Goal: Task Accomplishment & Management: Complete application form

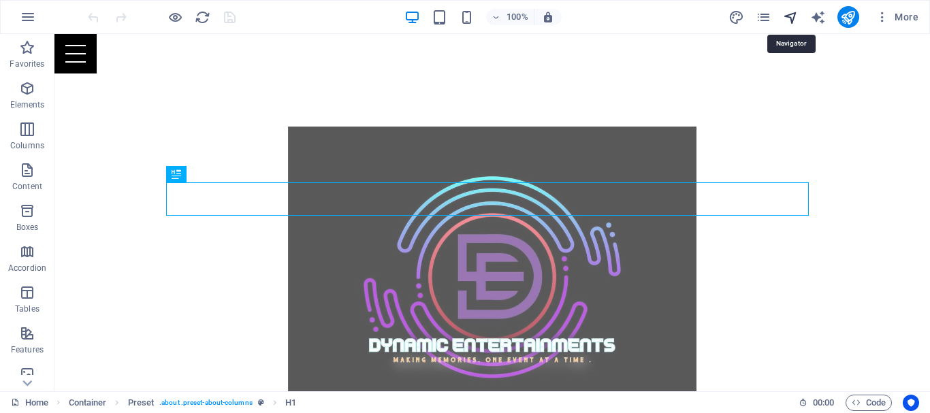
click at [792, 21] on icon "navigator" at bounding box center [791, 18] width 16 height 16
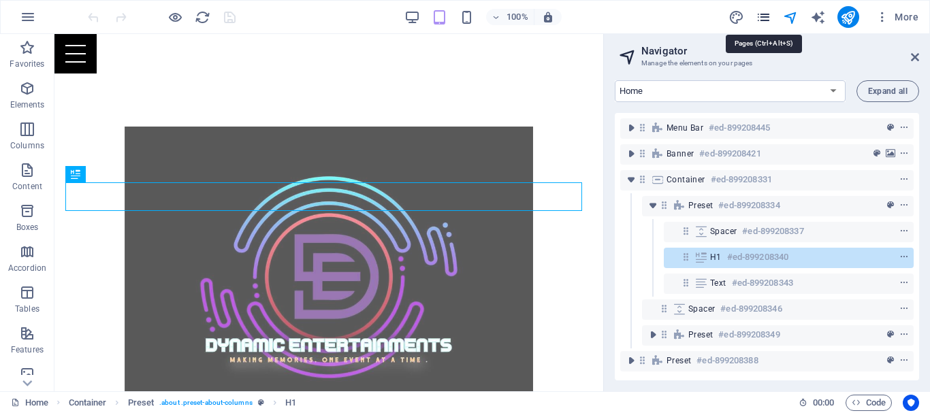
click at [755, 23] on icon "pages" at bounding box center [763, 18] width 16 height 16
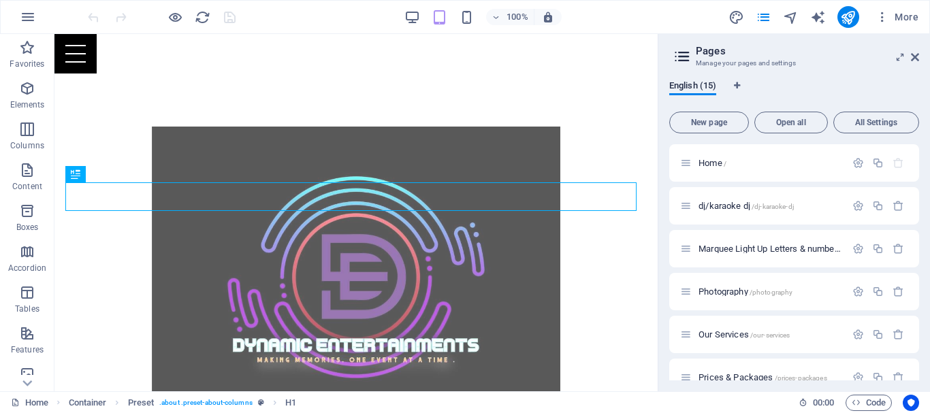
drag, startPoint x: 915, startPoint y: 159, endPoint x: 916, endPoint y: 182, distance: 22.5
click at [916, 182] on div "Home / dj/karaoke dj /dj-karaoke-dj Marquee Light Up Letters & numbers /marquee…" at bounding box center [794, 262] width 250 height 236
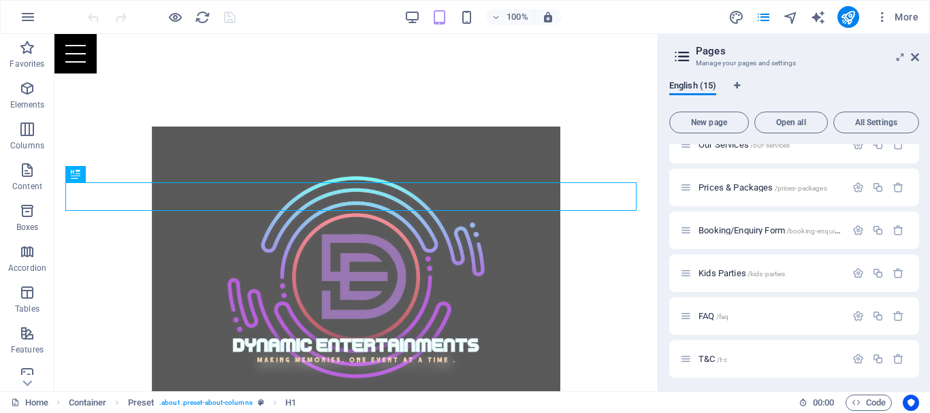
scroll to position [185, 0]
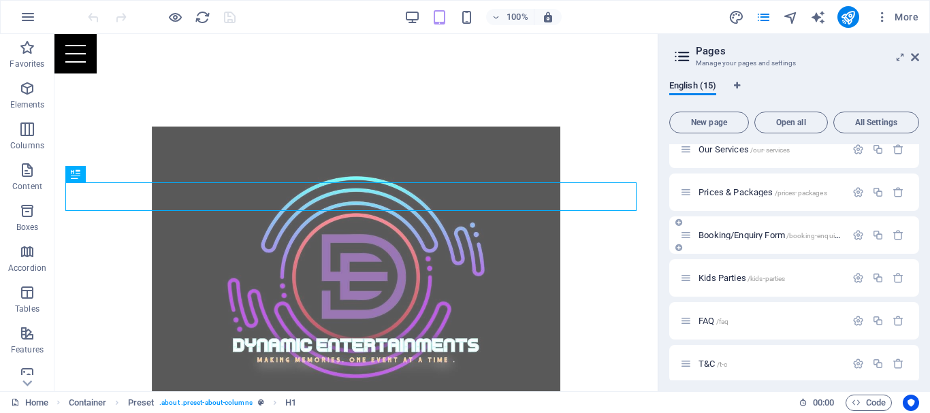
click at [736, 244] on div "Booking/Enquiry Form /booking-enquiry-form" at bounding box center [794, 234] width 250 height 37
click at [783, 232] on span "Booking/Enquiry Form /booking-enquiry-form" at bounding box center [777, 235] width 159 height 10
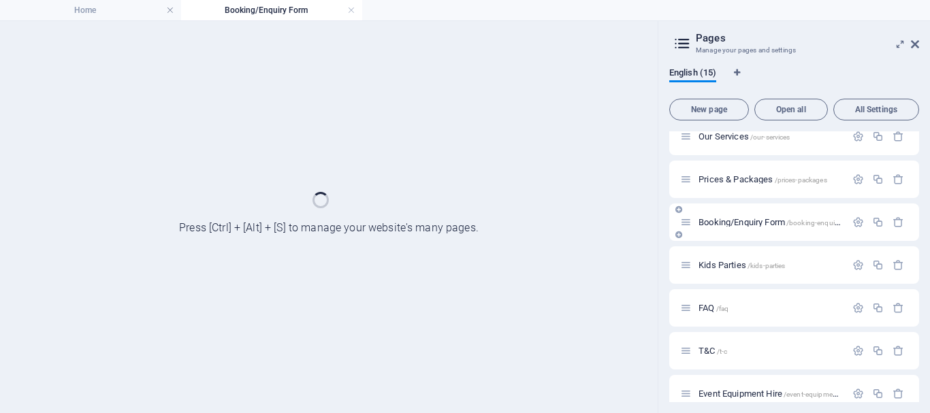
click at [783, 232] on div "Booking/Enquiry Form /booking-enquiry-form" at bounding box center [794, 221] width 250 height 37
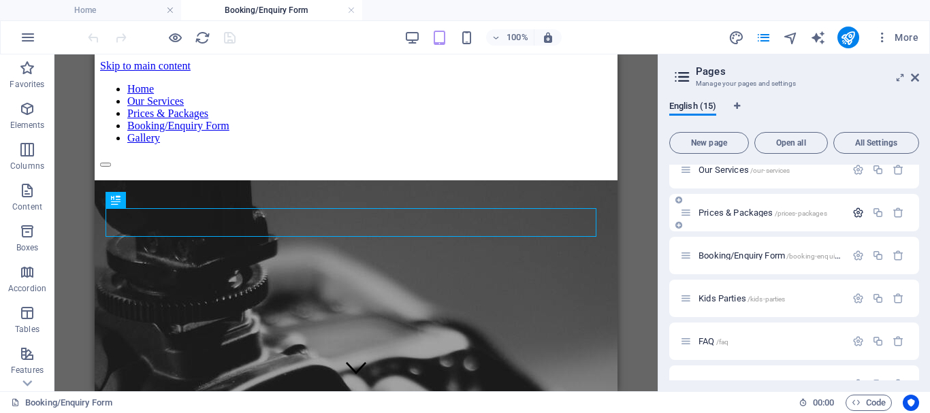
scroll to position [195, 0]
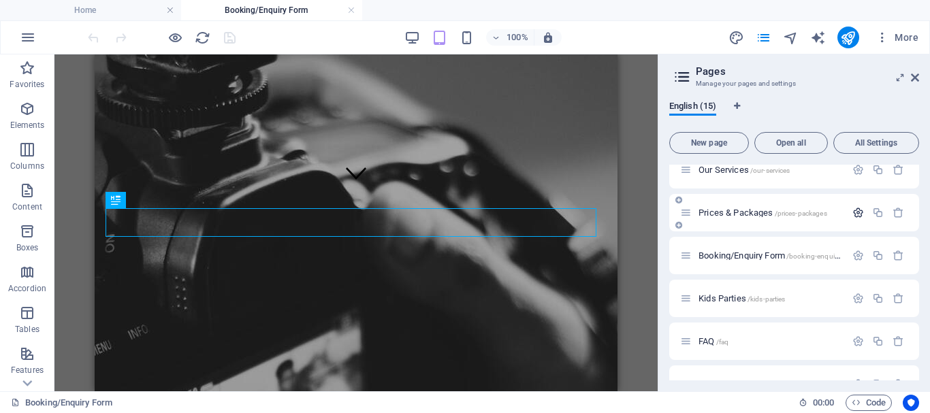
click at [853, 212] on icon "button" at bounding box center [858, 213] width 12 height 12
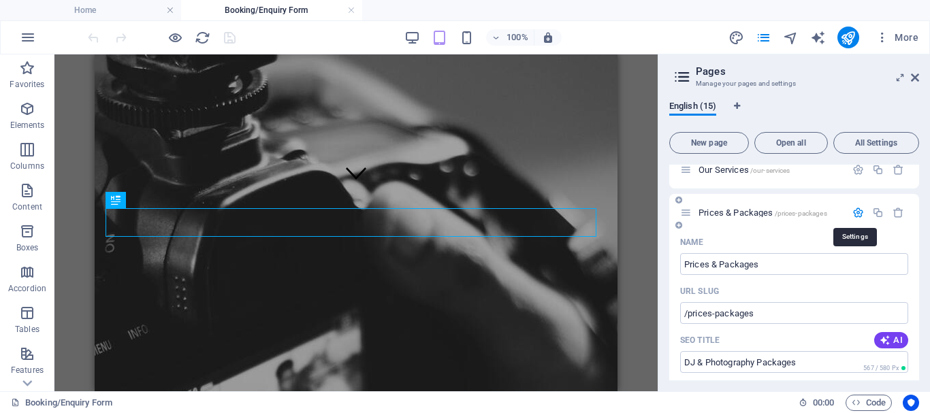
click at [853, 212] on icon "button" at bounding box center [858, 213] width 12 height 12
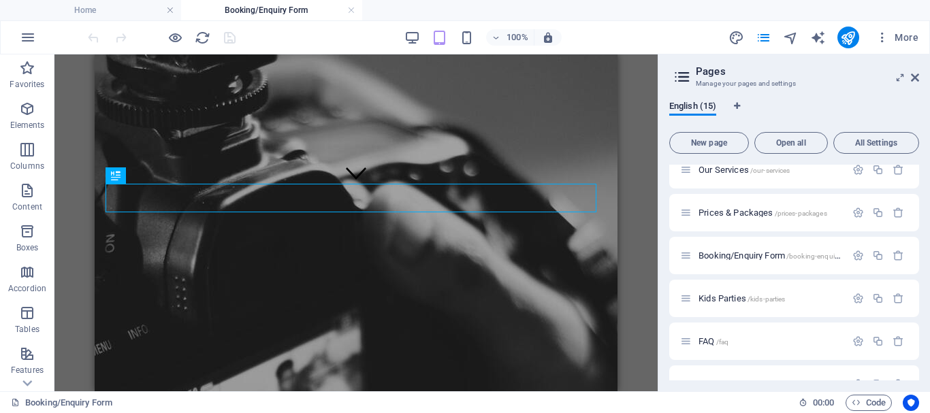
scroll to position [338, 0]
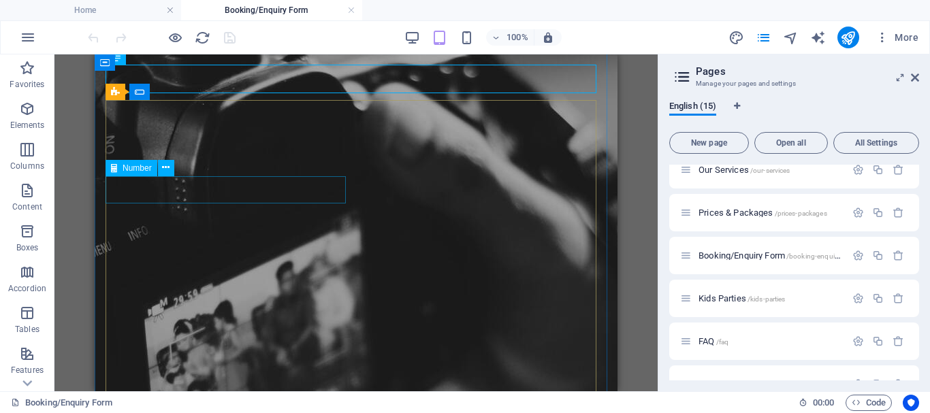
click at [193, 367] on div at bounding box center [356, 374] width 512 height 14
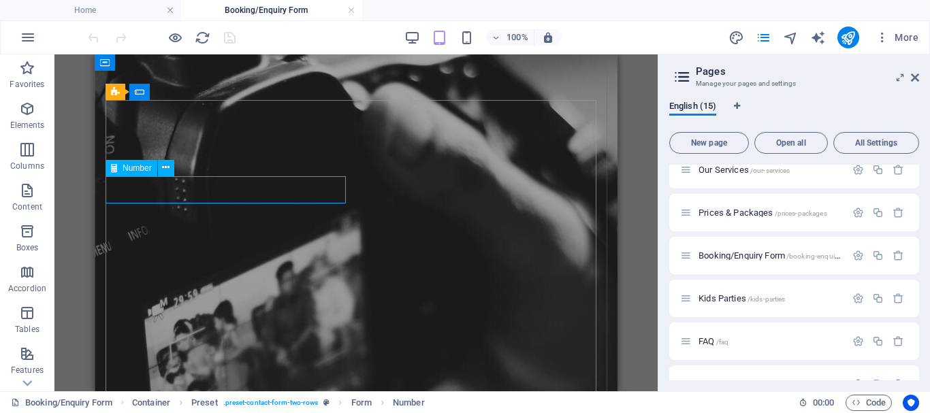
click at [138, 171] on span "Number" at bounding box center [137, 168] width 29 height 8
click at [184, 367] on div at bounding box center [356, 374] width 512 height 14
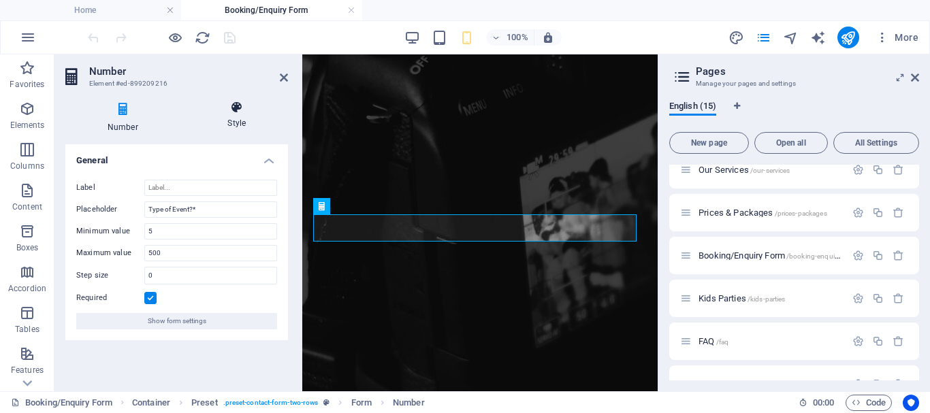
click at [242, 108] on icon at bounding box center [237, 108] width 102 height 14
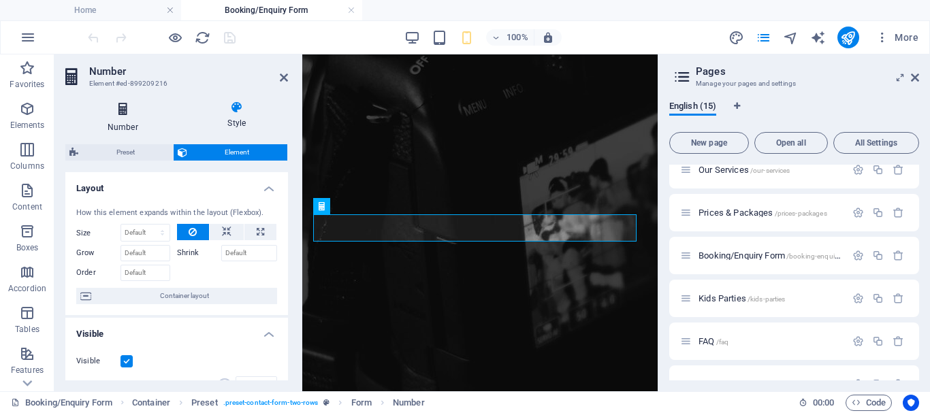
click at [130, 105] on icon at bounding box center [122, 110] width 115 height 18
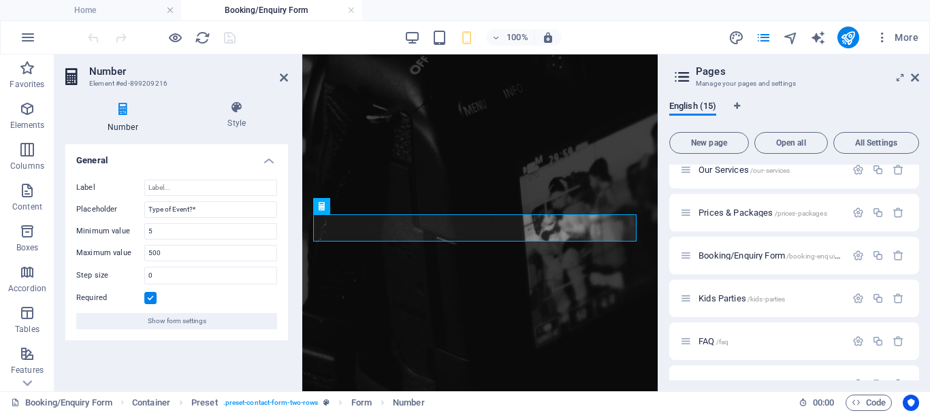
click at [130, 105] on icon at bounding box center [122, 110] width 115 height 18
click at [168, 194] on input "Label" at bounding box center [210, 188] width 133 height 16
click at [114, 114] on icon at bounding box center [122, 110] width 115 height 18
click at [385, 342] on div at bounding box center [480, 349] width 344 height 14
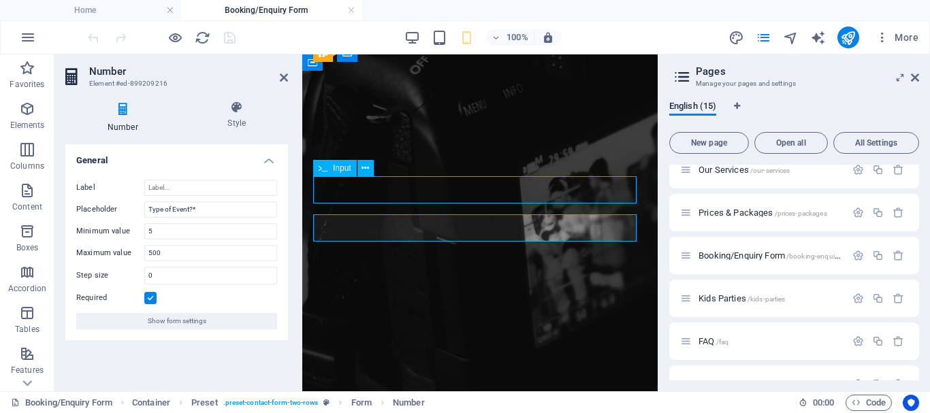
click at [385, 342] on div at bounding box center [480, 349] width 344 height 14
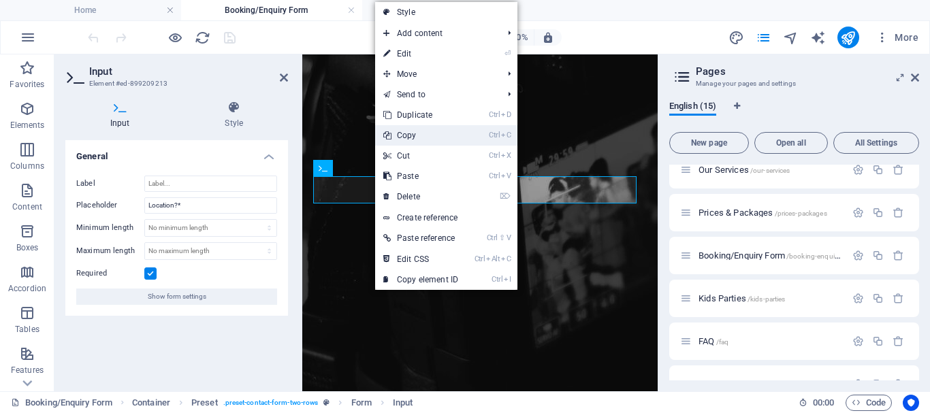
click at [416, 133] on link "Ctrl C Copy" at bounding box center [420, 135] width 91 height 20
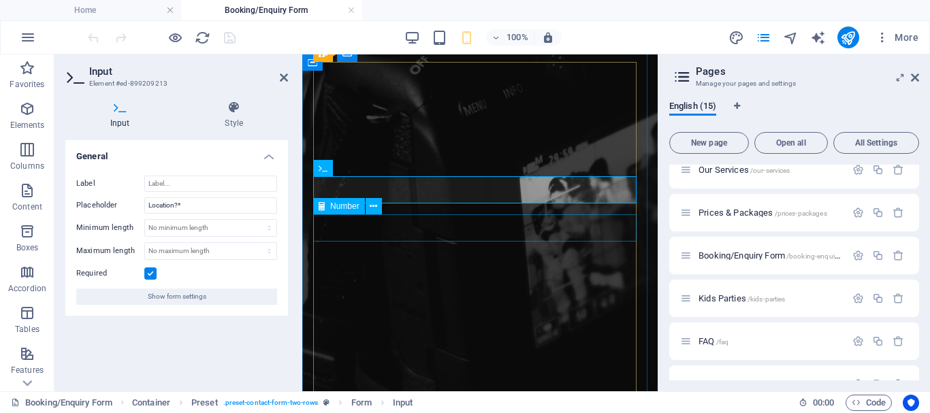
click at [393, 356] on div at bounding box center [480, 363] width 344 height 14
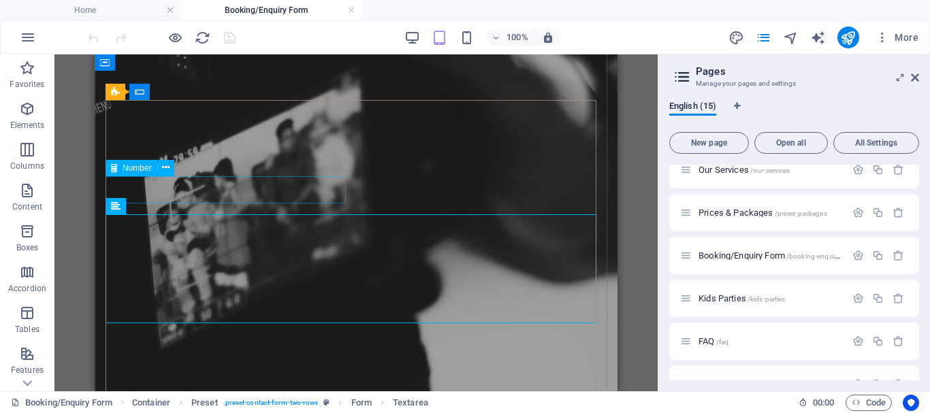
click at [199, 367] on div at bounding box center [356, 374] width 512 height 14
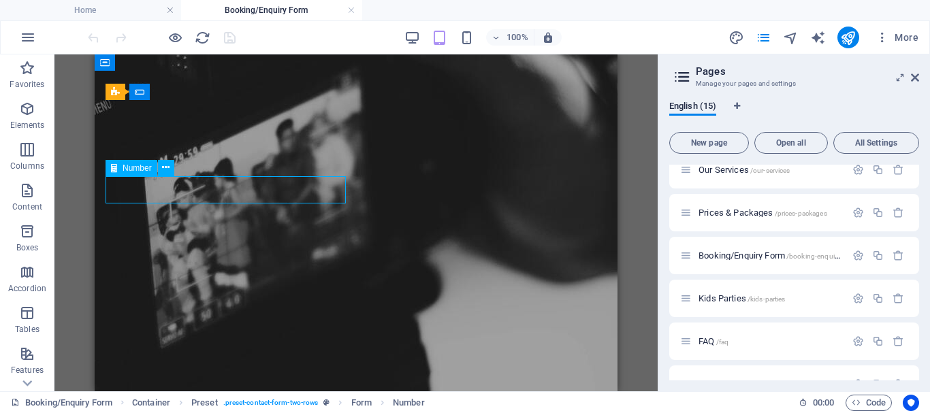
click at [199, 367] on div at bounding box center [356, 374] width 512 height 14
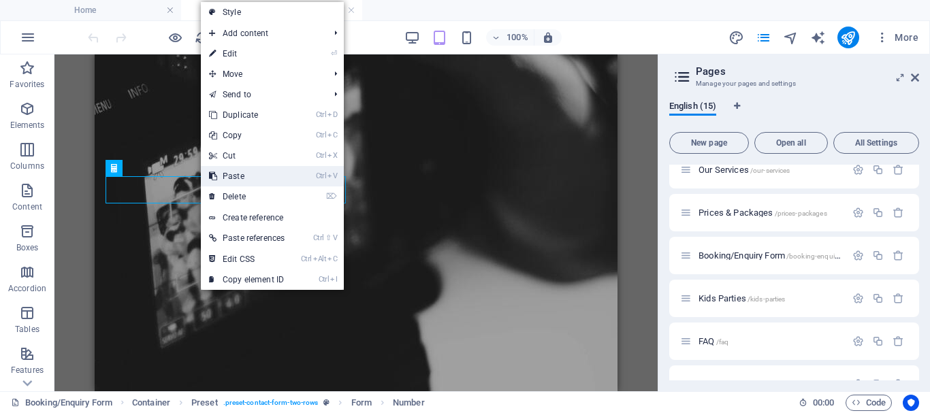
click at [225, 178] on link "Ctrl V Paste" at bounding box center [247, 176] width 92 height 20
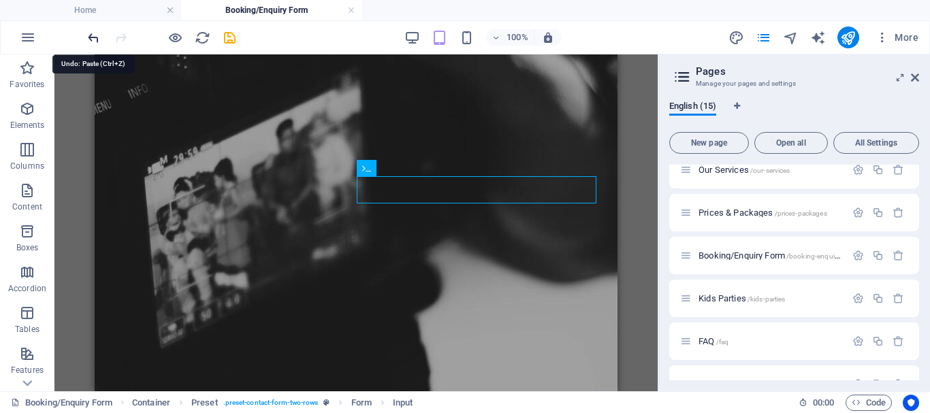
click at [90, 36] on icon "undo" at bounding box center [94, 38] width 16 height 16
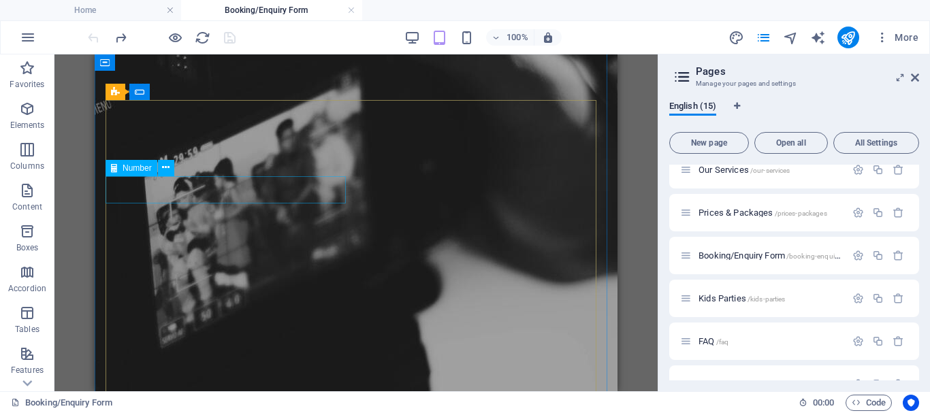
click at [133, 167] on span "Number" at bounding box center [137, 168] width 29 height 8
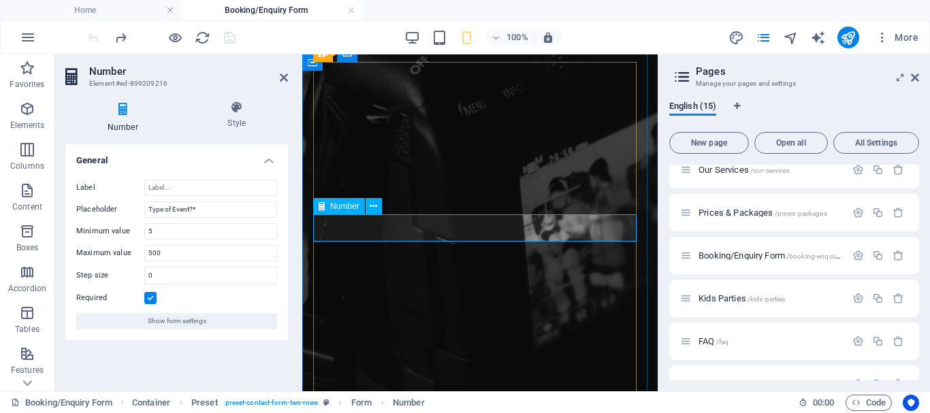
click at [340, 205] on span "Number" at bounding box center [344, 206] width 29 height 8
click at [125, 111] on icon at bounding box center [122, 110] width 115 height 18
click at [118, 111] on icon at bounding box center [122, 110] width 115 height 18
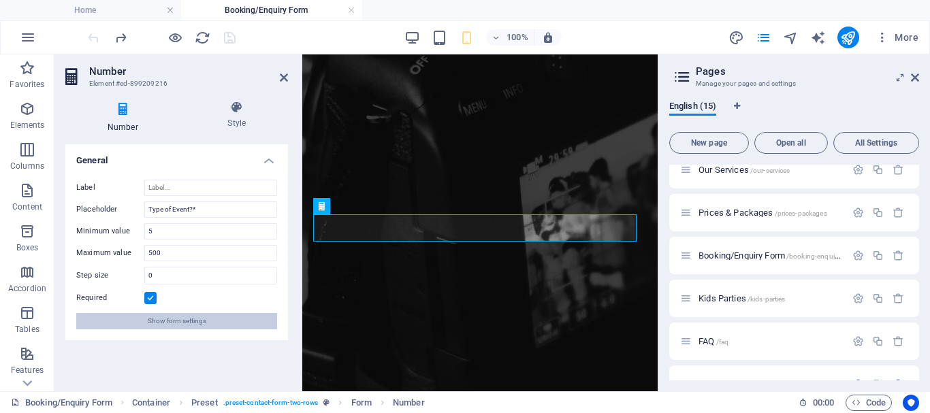
click at [164, 322] on span "Show form settings" at bounding box center [177, 321] width 59 height 16
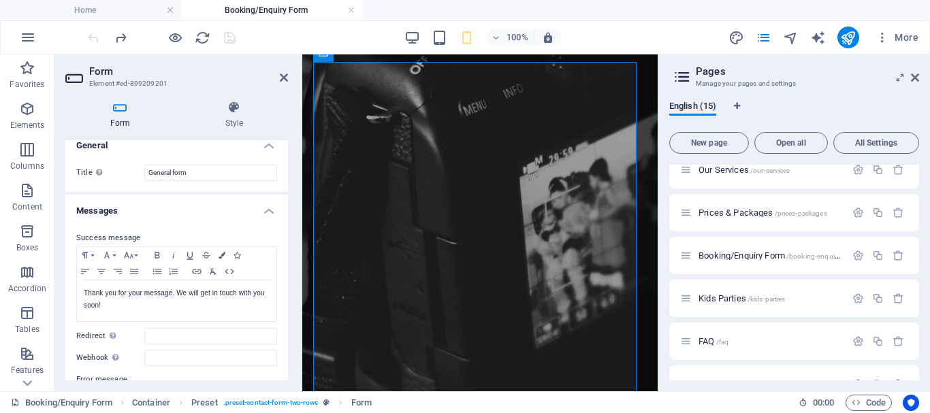
scroll to position [0, 0]
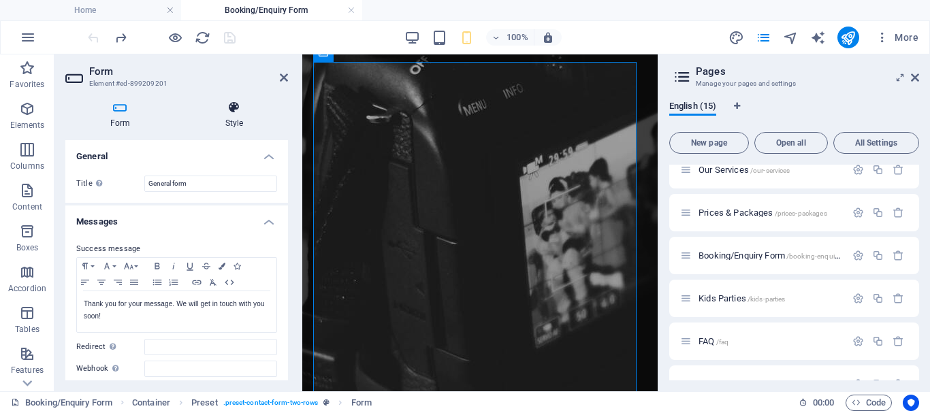
click at [229, 108] on icon at bounding box center [234, 108] width 108 height 14
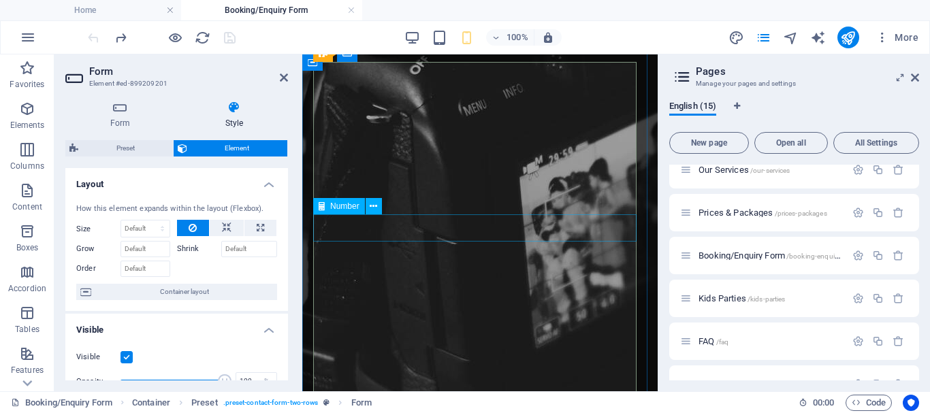
click at [340, 210] on span "Number" at bounding box center [344, 206] width 29 height 8
click at [323, 209] on icon at bounding box center [322, 206] width 6 height 16
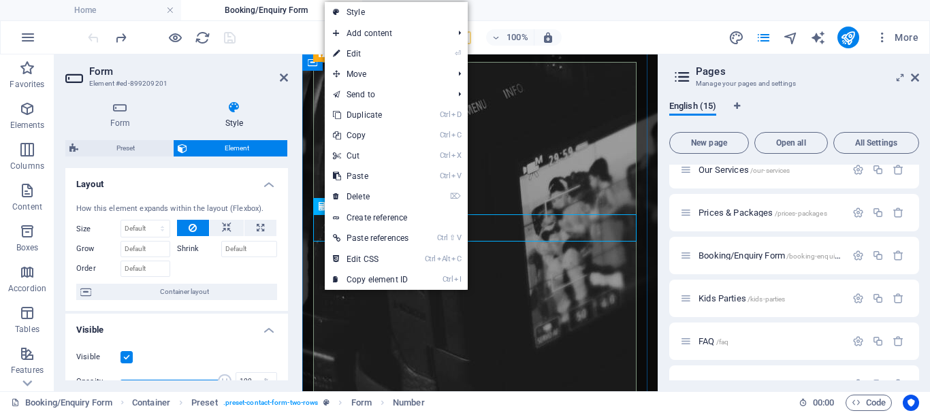
click at [323, 209] on icon at bounding box center [322, 206] width 6 height 16
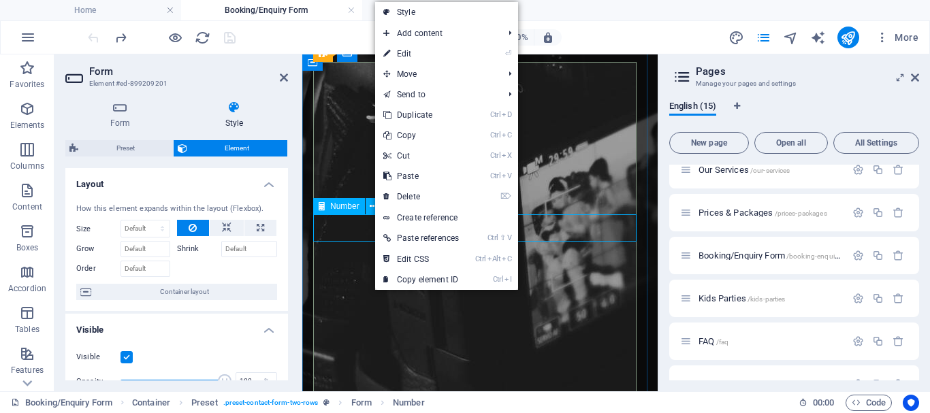
click at [353, 208] on span "Number" at bounding box center [344, 206] width 29 height 8
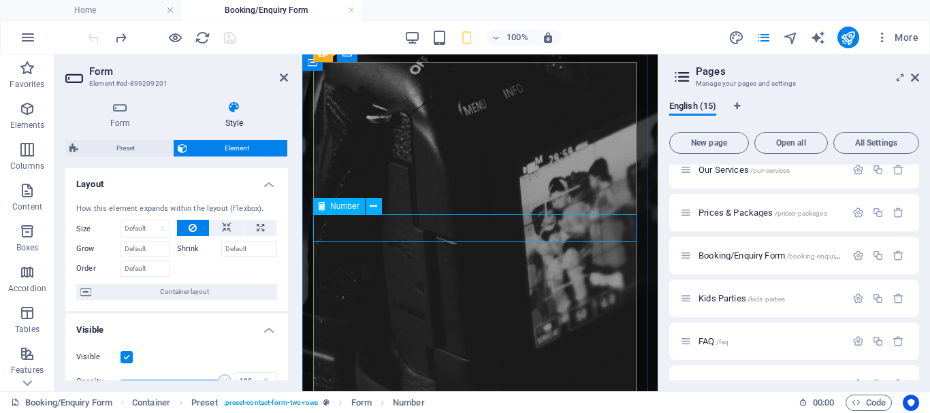
click at [353, 208] on span "Number" at bounding box center [344, 206] width 29 height 8
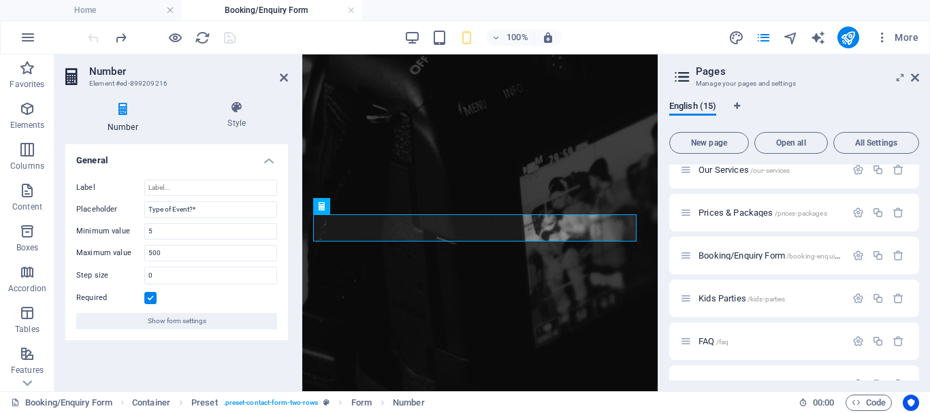
click at [131, 110] on icon at bounding box center [122, 110] width 115 height 18
click at [125, 110] on icon at bounding box center [122, 110] width 115 height 18
drag, startPoint x: 125, startPoint y: 110, endPoint x: 99, endPoint y: 109, distance: 26.6
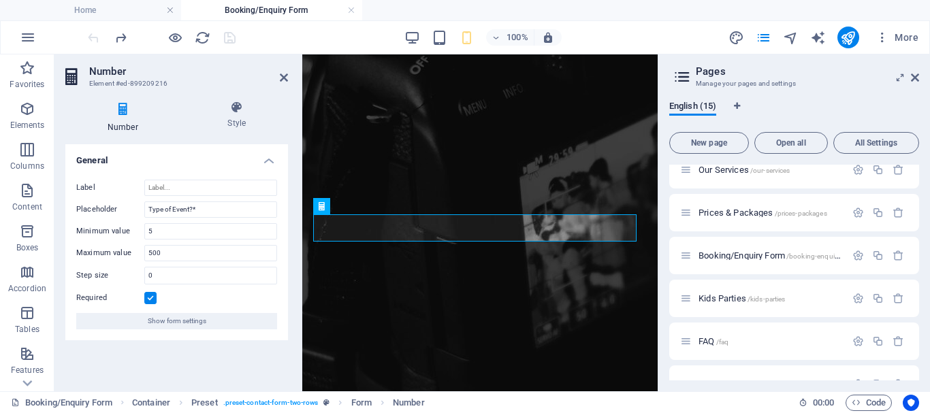
click at [99, 109] on icon at bounding box center [122, 110] width 115 height 18
click at [213, 193] on input "Label" at bounding box center [210, 188] width 133 height 16
click at [271, 163] on h4 "General" at bounding box center [176, 156] width 223 height 25
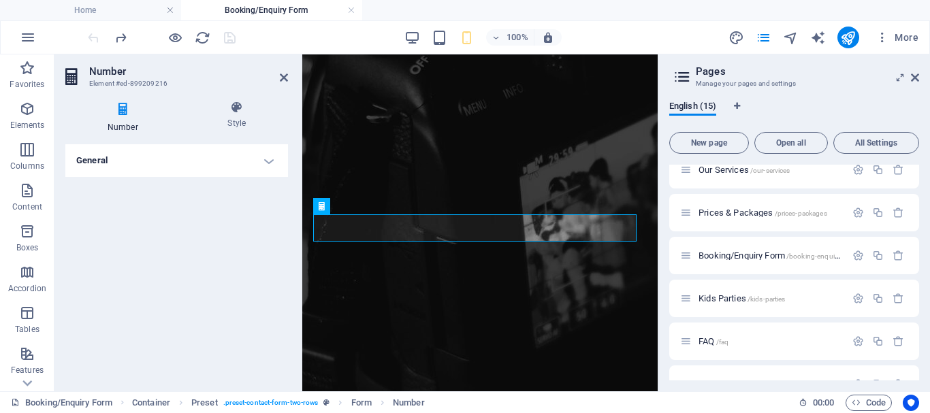
click at [271, 163] on h4 "General" at bounding box center [176, 160] width 223 height 33
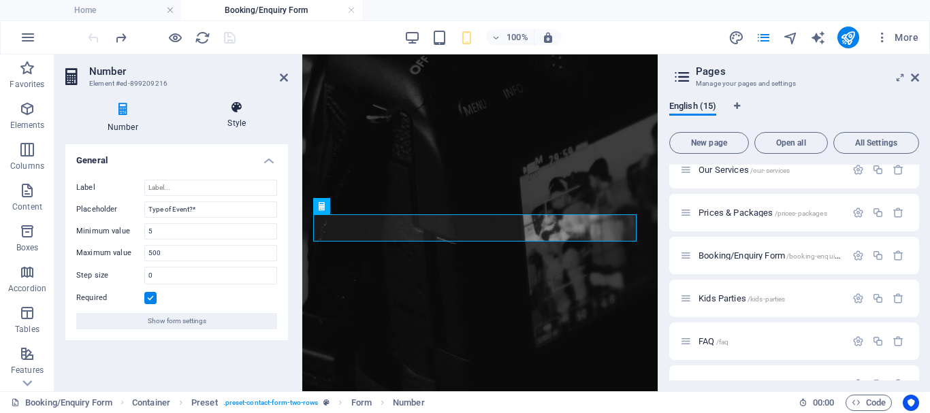
click at [243, 110] on icon at bounding box center [237, 108] width 102 height 14
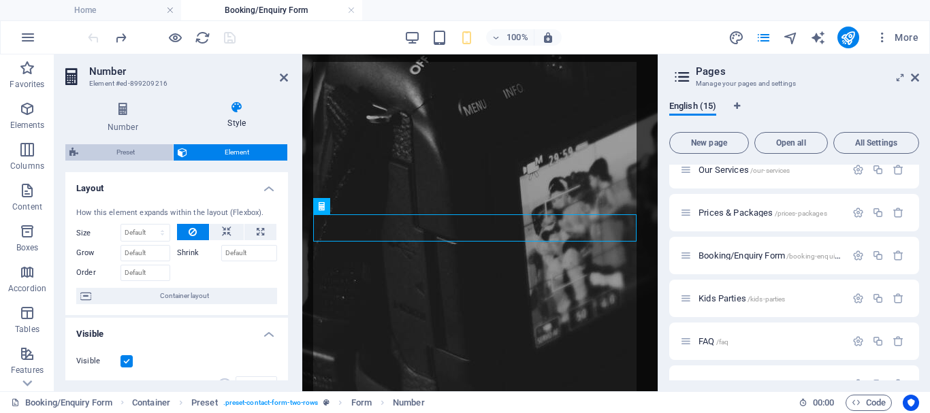
click at [118, 159] on span "Preset" at bounding box center [125, 152] width 86 height 16
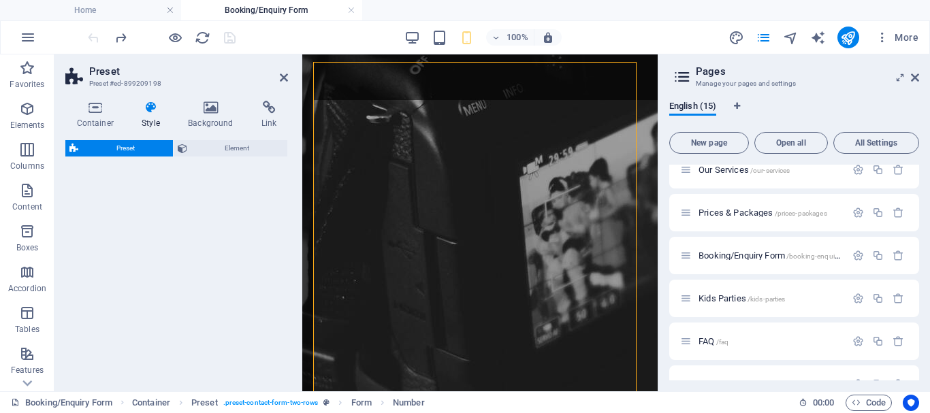
select select "px"
select select "rem"
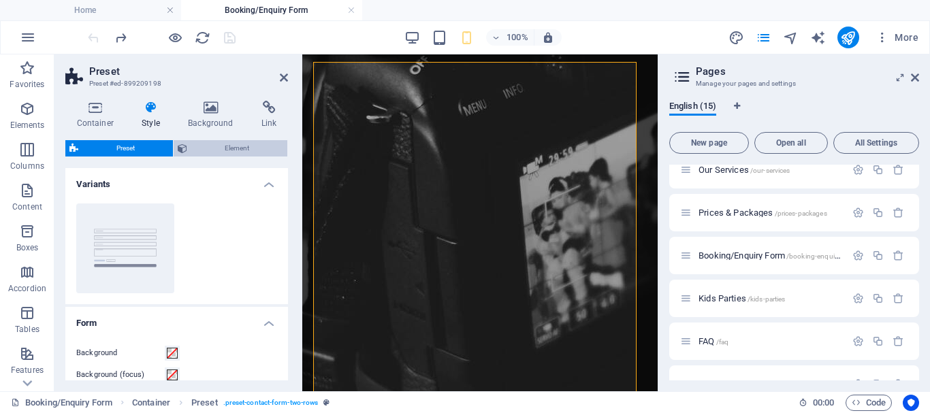
click at [241, 144] on span "Element" at bounding box center [237, 148] width 93 height 16
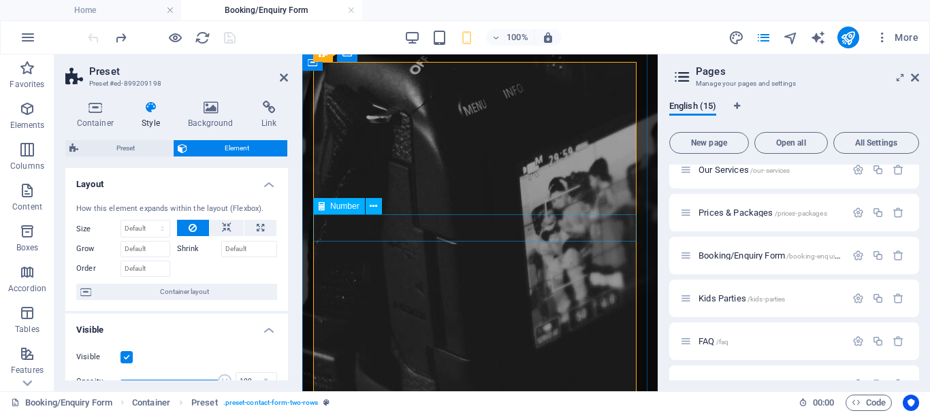
click at [346, 356] on input "number" at bounding box center [327, 363] width 38 height 14
click at [346, 356] on input "5" at bounding box center [327, 363] width 38 height 14
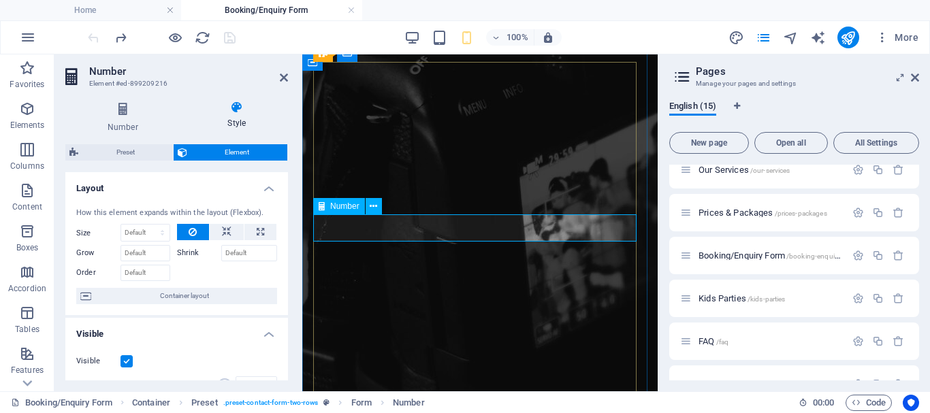
click at [346, 356] on input "5" at bounding box center [327, 363] width 38 height 14
click at [346, 356] on input "6" at bounding box center [327, 363] width 38 height 14
click at [346, 356] on input "7" at bounding box center [327, 363] width 38 height 14
click at [346, 356] on input "6" at bounding box center [327, 363] width 38 height 14
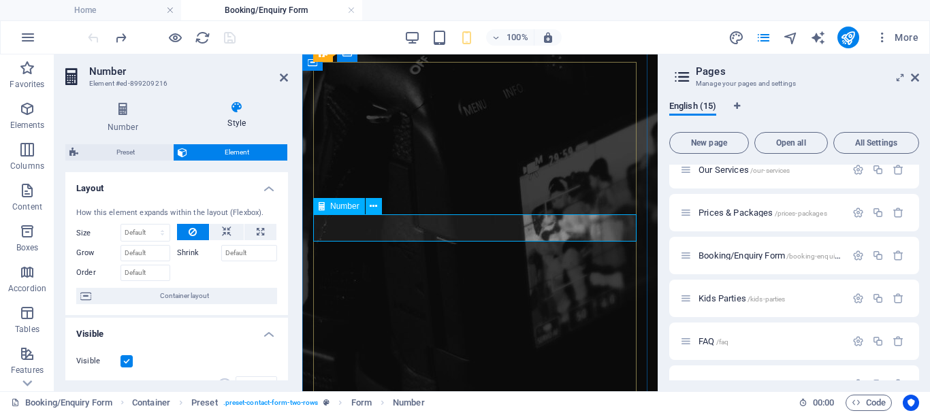
type input "5"
click at [346, 356] on input "5" at bounding box center [327, 363] width 38 height 14
click at [363, 170] on icon at bounding box center [364, 168] width 7 height 14
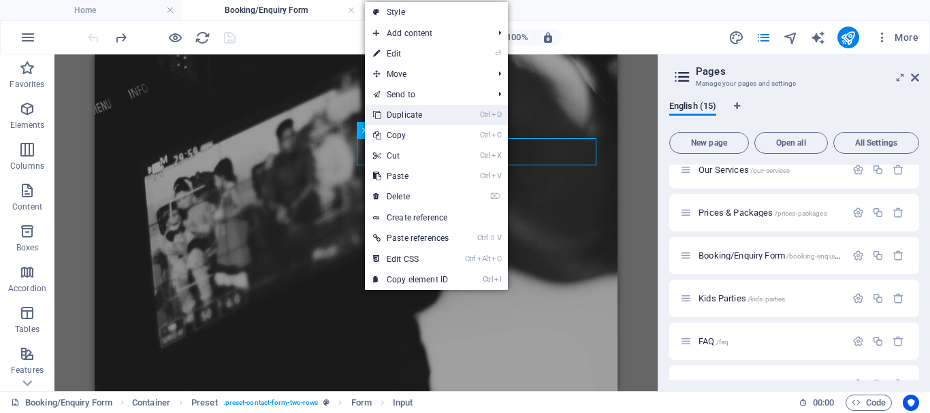
click at [400, 116] on link "Ctrl D Duplicate" at bounding box center [411, 115] width 92 height 20
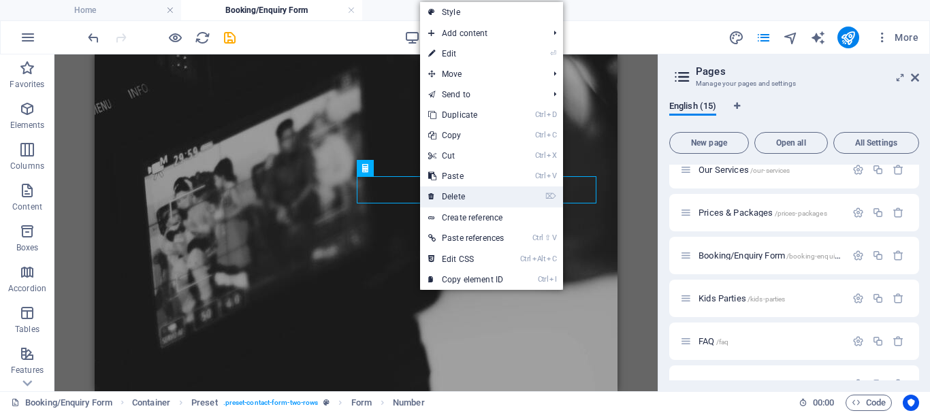
click at [458, 197] on link "⌦ Delete" at bounding box center [466, 196] width 92 height 20
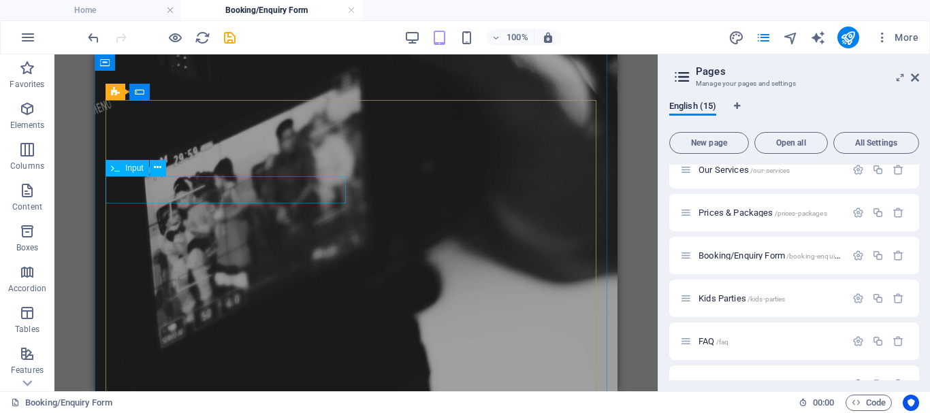
click at [146, 367] on div at bounding box center [356, 374] width 512 height 14
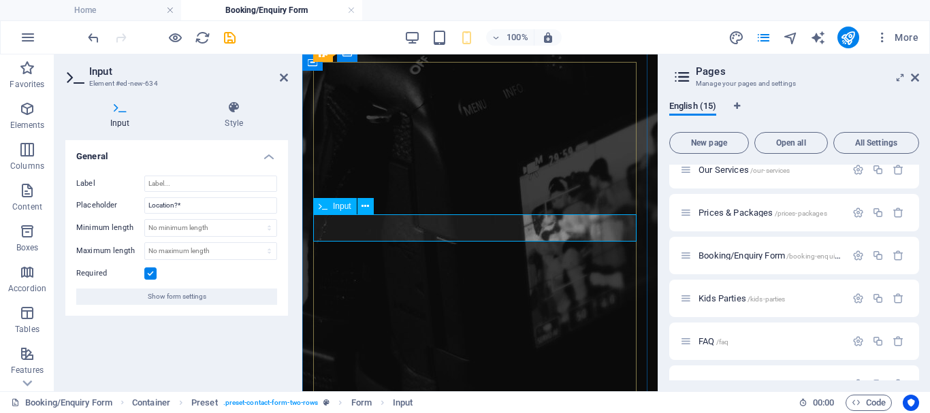
click at [358, 356] on input "text" at bounding box center [368, 363] width 120 height 14
drag, startPoint x: 358, startPoint y: 225, endPoint x: 345, endPoint y: 225, distance: 12.9
click at [345, 356] on input "text" at bounding box center [368, 363] width 120 height 14
click at [358, 356] on input "text" at bounding box center [368, 363] width 120 height 14
drag, startPoint x: 358, startPoint y: 229, endPoint x: 333, endPoint y: 226, distance: 25.3
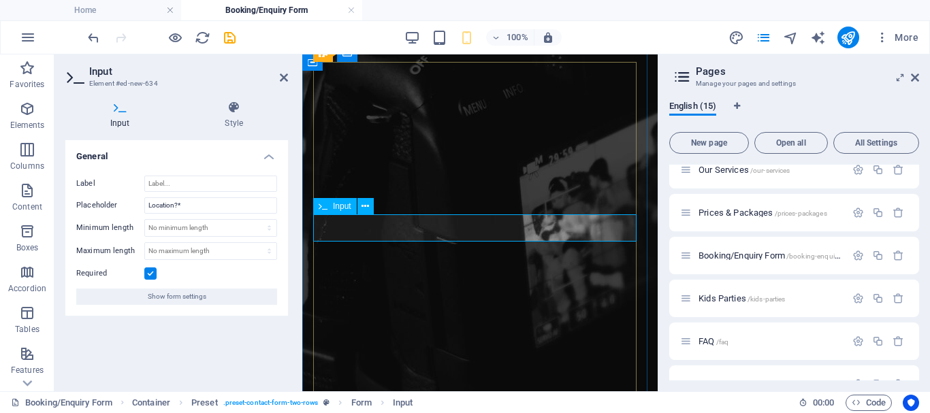
click at [333, 356] on input "text" at bounding box center [368, 363] width 120 height 14
click at [354, 356] on input "text" at bounding box center [368, 363] width 120 height 14
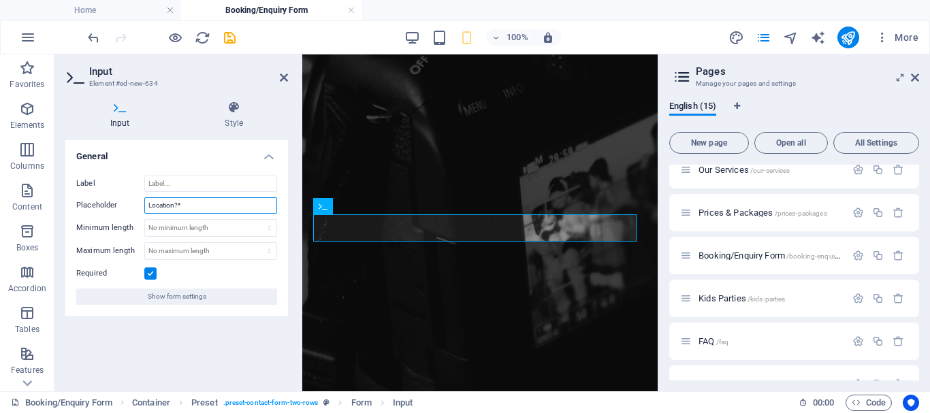
drag, startPoint x: 177, startPoint y: 204, endPoint x: 135, endPoint y: 204, distance: 41.5
click at [135, 204] on div "Placeholder Location?*" at bounding box center [176, 205] width 201 height 16
type input "Type of event*"
click at [285, 74] on icon at bounding box center [284, 77] width 8 height 11
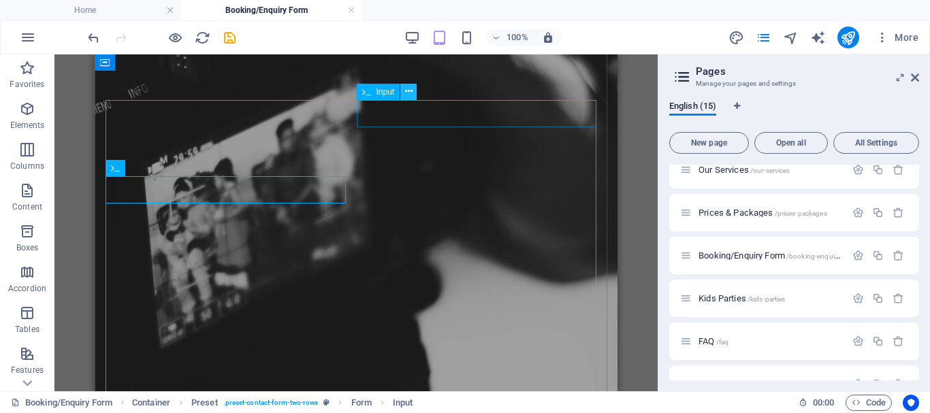
click at [410, 89] on icon at bounding box center [408, 91] width 7 height 14
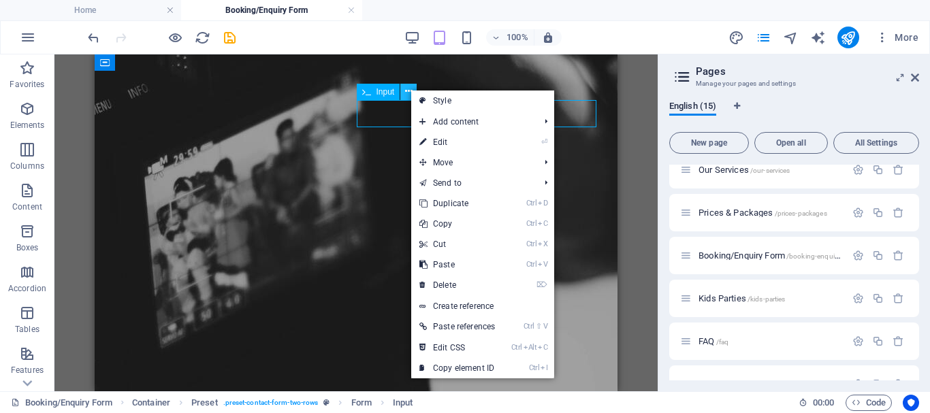
click at [410, 89] on icon at bounding box center [408, 91] width 7 height 14
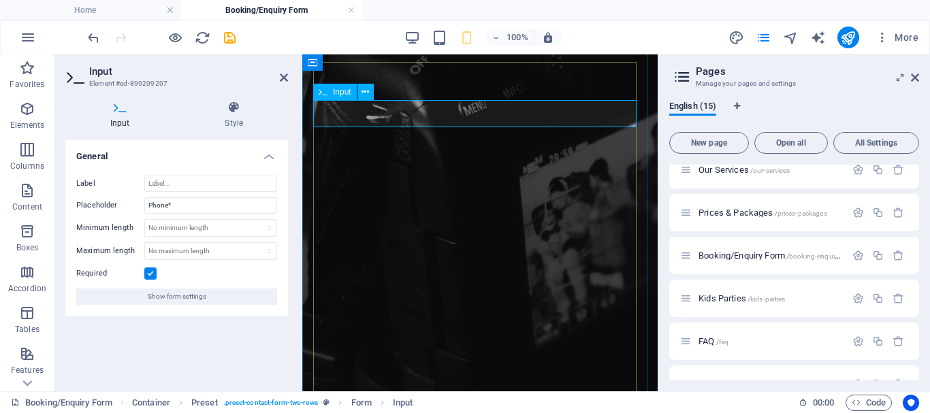
click at [332, 88] on div "Input" at bounding box center [335, 92] width 44 height 16
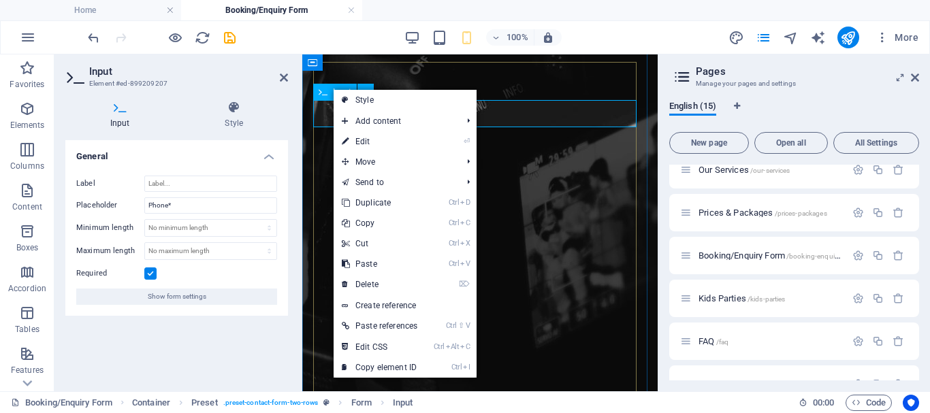
click at [328, 91] on div "Input" at bounding box center [335, 92] width 44 height 16
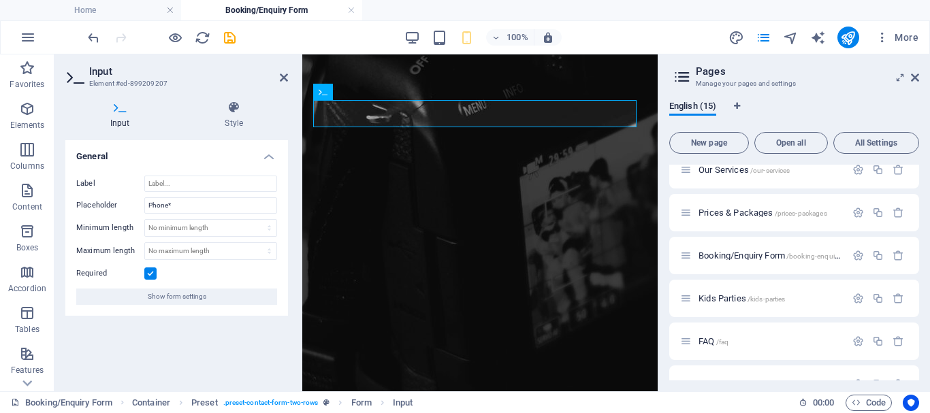
click at [122, 106] on icon at bounding box center [120, 108] width 110 height 14
click at [235, 106] on icon at bounding box center [234, 108] width 108 height 14
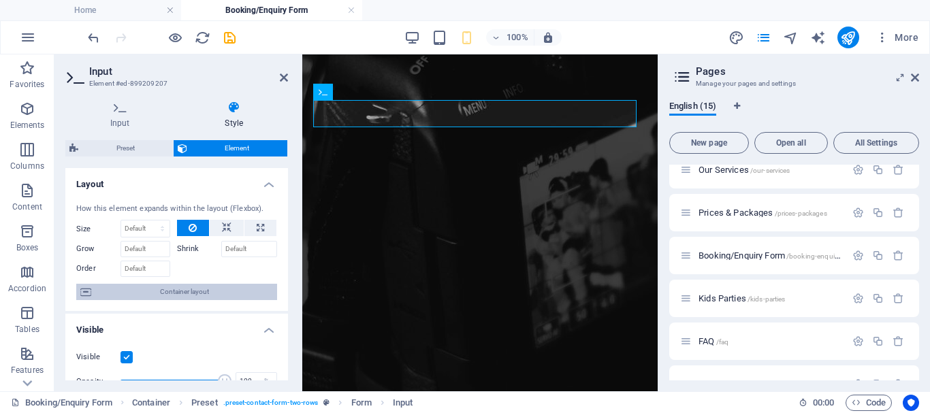
click at [174, 292] on span "Container layout" at bounding box center [184, 292] width 178 height 16
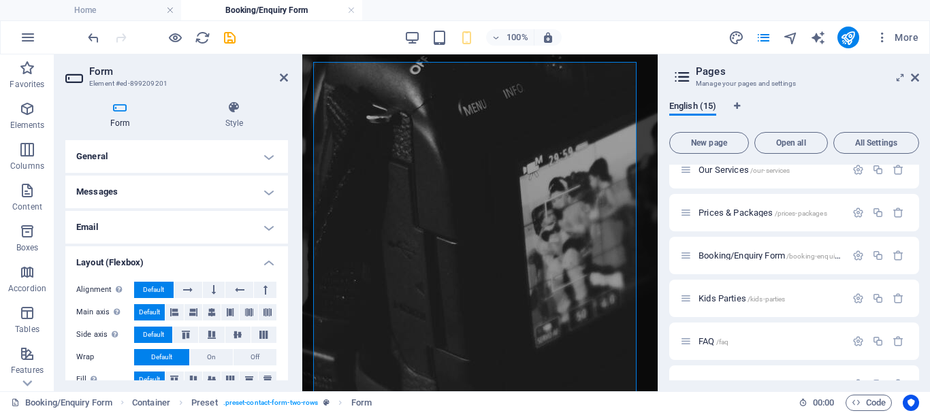
click at [114, 157] on h4 "General" at bounding box center [176, 156] width 223 height 33
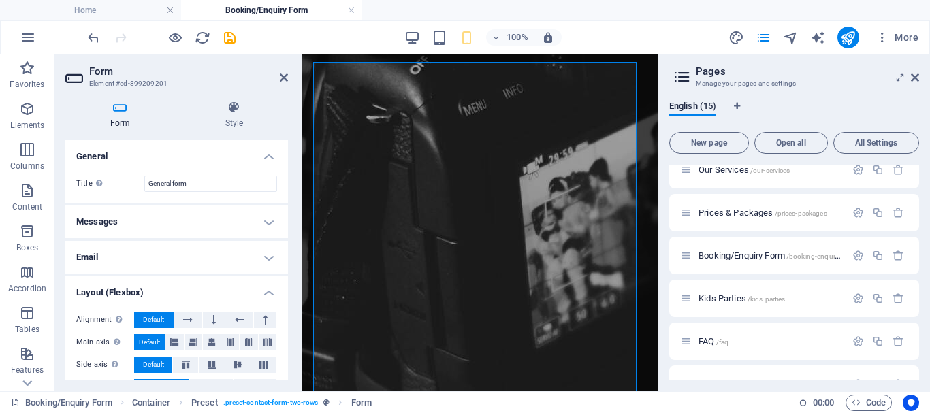
click at [113, 206] on h4 "Messages" at bounding box center [176, 222] width 223 height 33
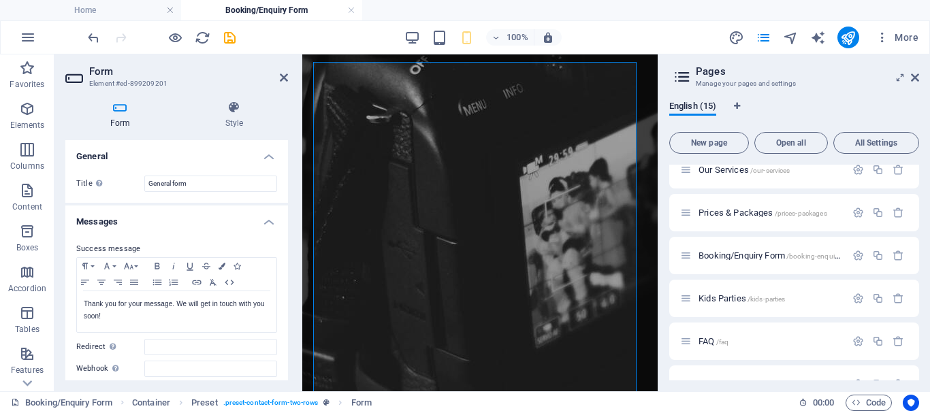
click at [112, 207] on h4 "Messages" at bounding box center [176, 218] width 223 height 25
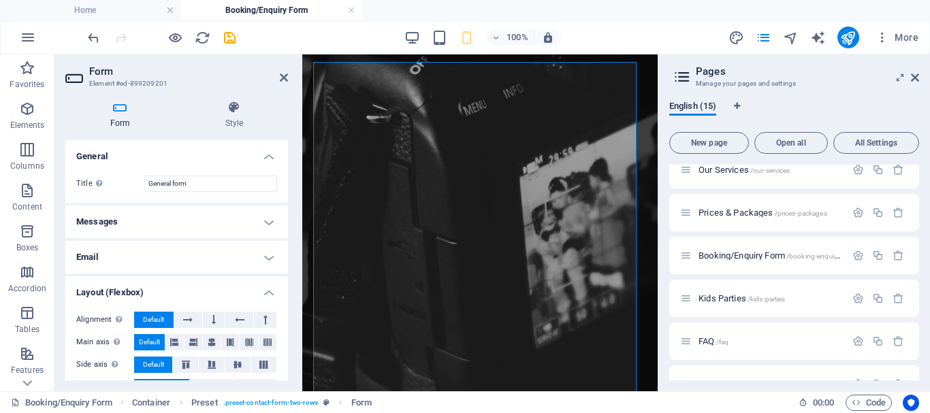
click at [116, 259] on h4 "Email" at bounding box center [176, 257] width 223 height 33
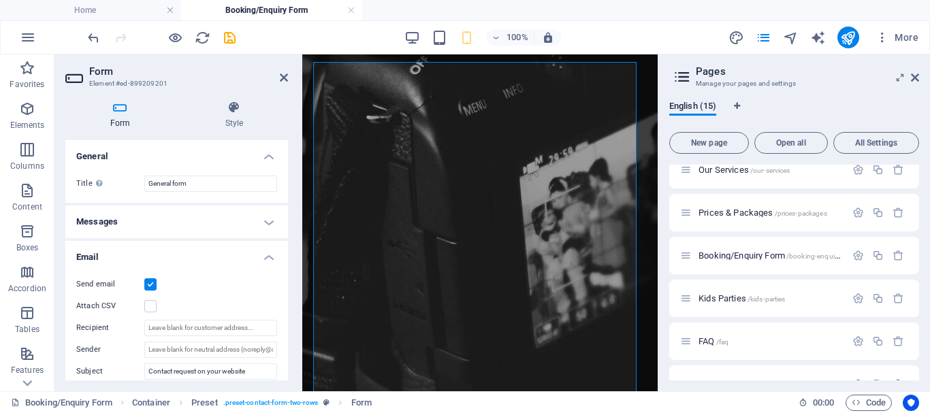
drag, startPoint x: 284, startPoint y: 206, endPoint x: 285, endPoint y: 231, distance: 25.2
click at [285, 231] on div "General Title Define a name for the form. General form Messages Success message…" at bounding box center [176, 260] width 223 height 240
click at [122, 105] on icon at bounding box center [120, 108] width 110 height 14
click at [242, 104] on icon at bounding box center [234, 108] width 108 height 14
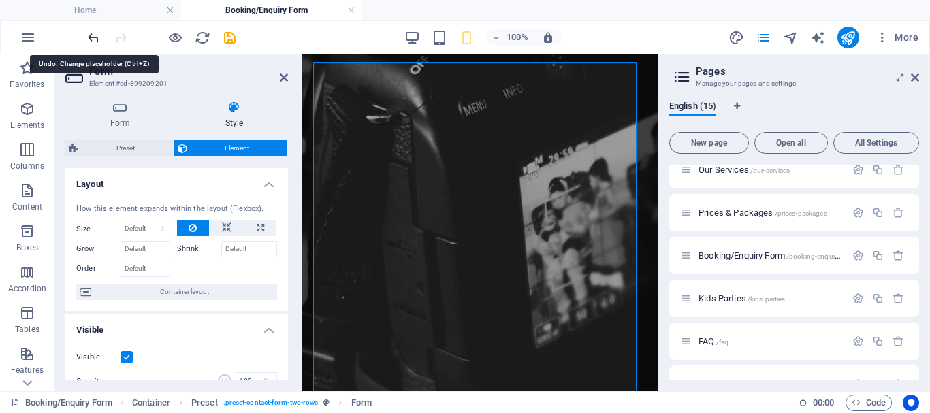
click at [89, 42] on icon "undo" at bounding box center [94, 38] width 16 height 16
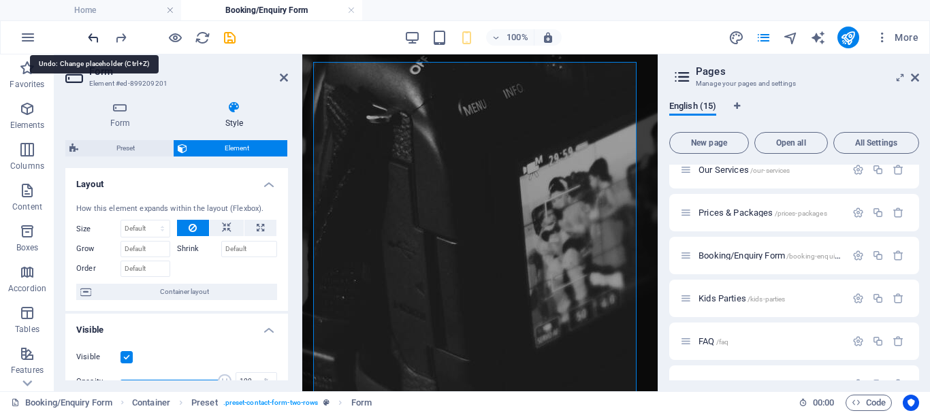
click at [89, 42] on icon "undo" at bounding box center [94, 38] width 16 height 16
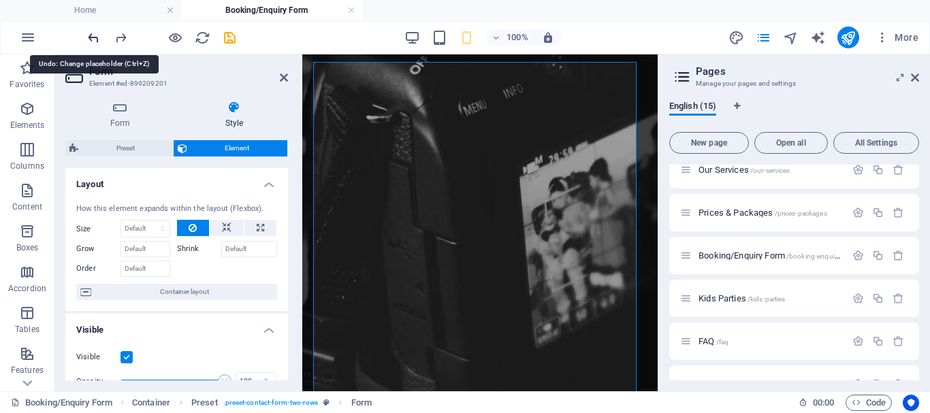
click at [89, 42] on icon "undo" at bounding box center [94, 38] width 16 height 16
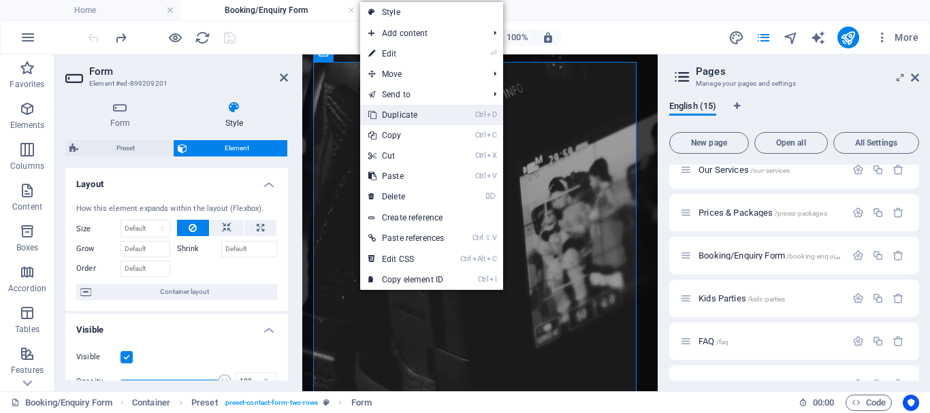
click at [419, 112] on link "Ctrl D Duplicate" at bounding box center [406, 115] width 92 height 20
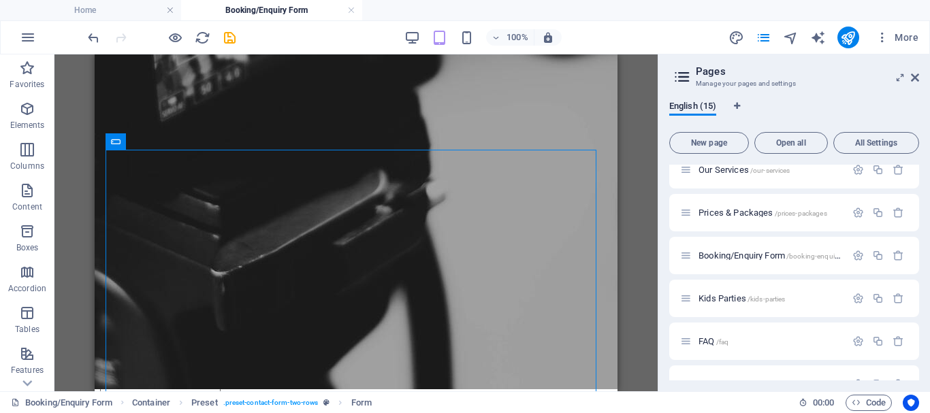
scroll to position [583, 0]
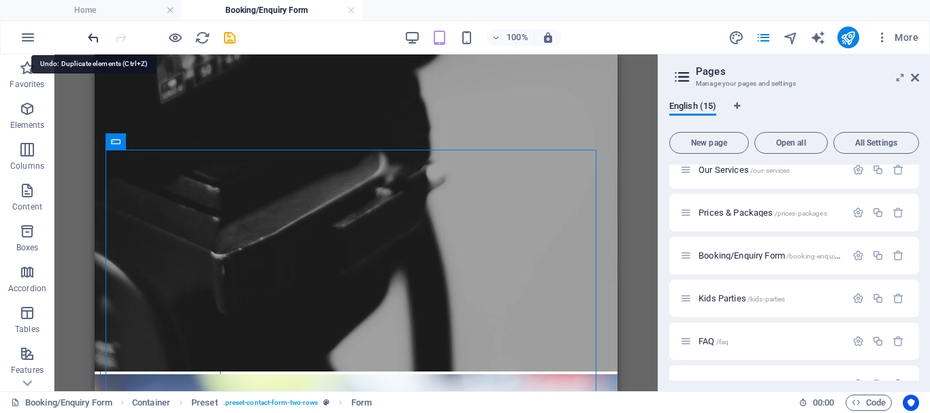
click at [95, 44] on icon "undo" at bounding box center [94, 38] width 16 height 16
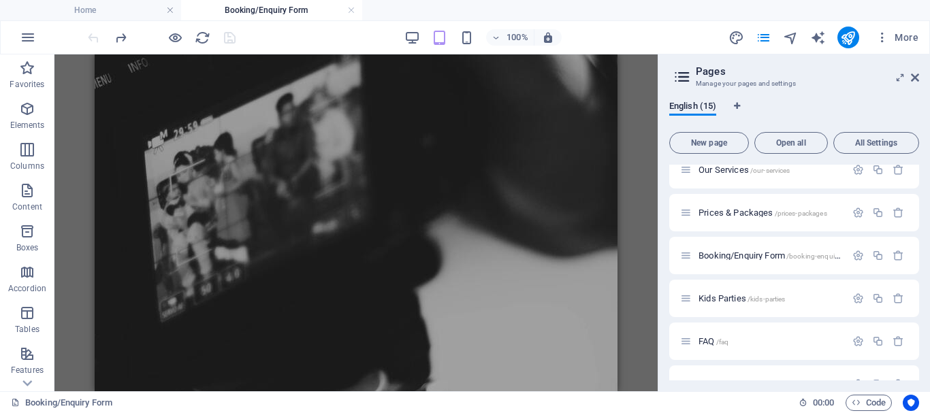
scroll to position [330, 0]
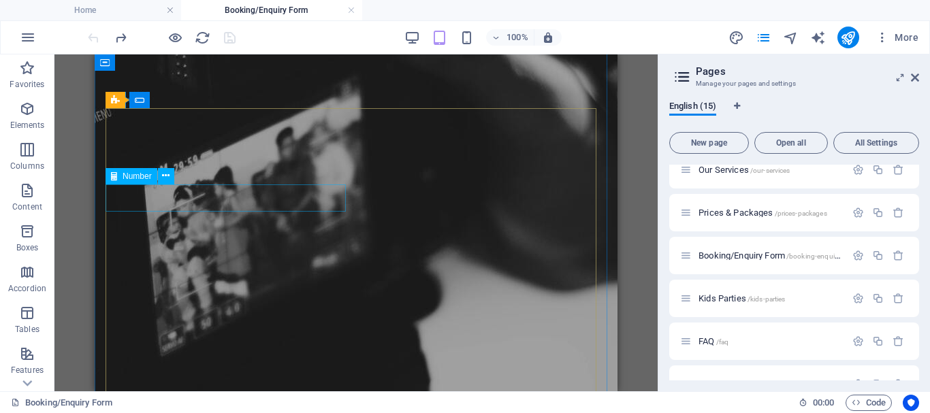
click at [206, 375] on div "5" at bounding box center [356, 382] width 512 height 14
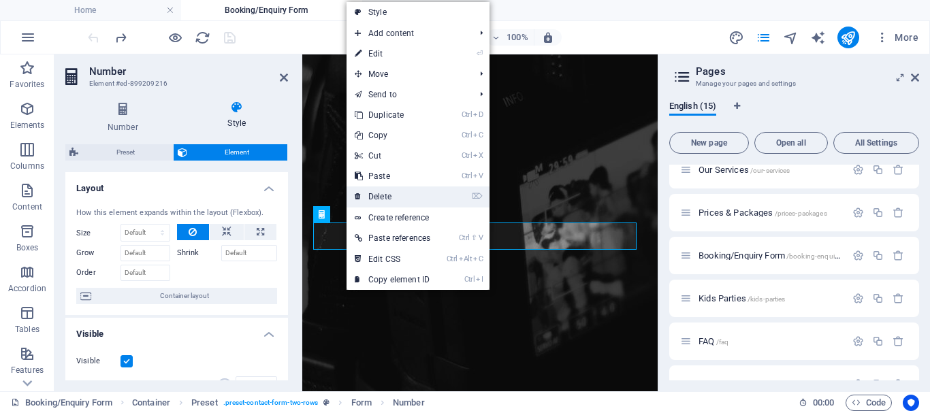
click at [394, 193] on link "⌦ Delete" at bounding box center [392, 196] width 92 height 20
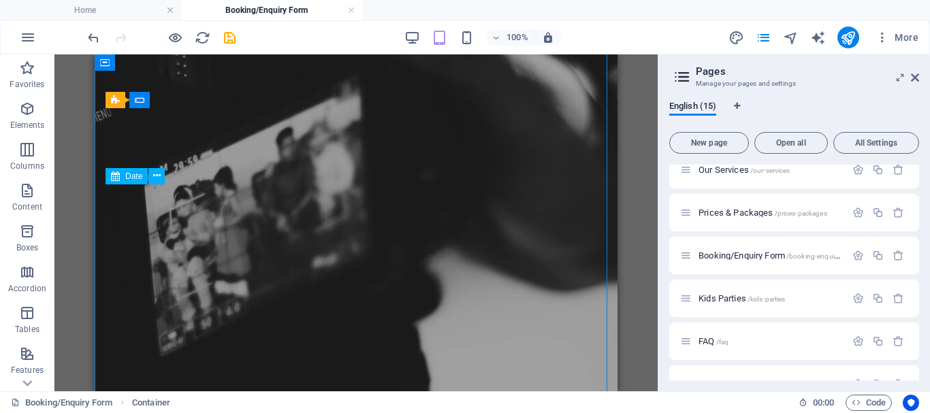
drag, startPoint x: 489, startPoint y: 248, endPoint x: 374, endPoint y: 193, distance: 127.3
click at [374, 375] on div at bounding box center [356, 382] width 512 height 14
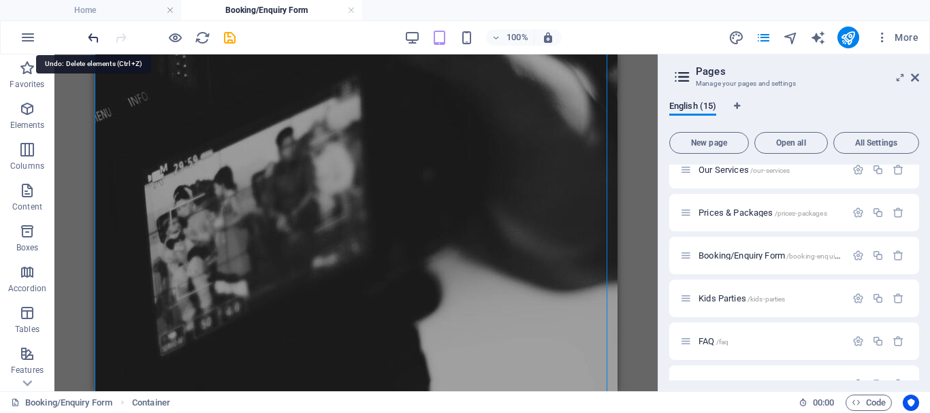
click at [94, 32] on icon "undo" at bounding box center [94, 38] width 16 height 16
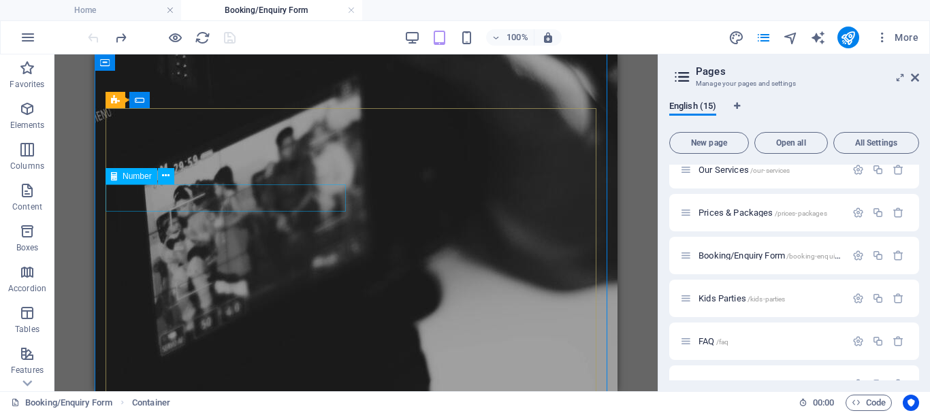
click at [140, 179] on span "Number" at bounding box center [137, 176] width 29 height 8
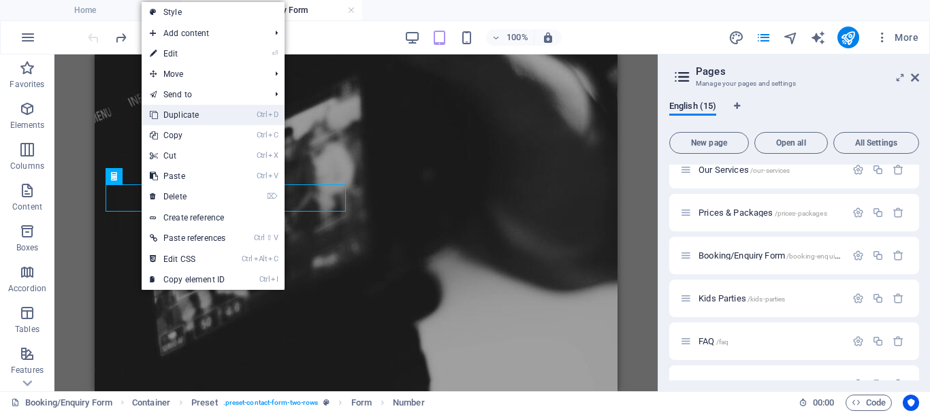
click at [199, 110] on link "Ctrl D Duplicate" at bounding box center [188, 115] width 92 height 20
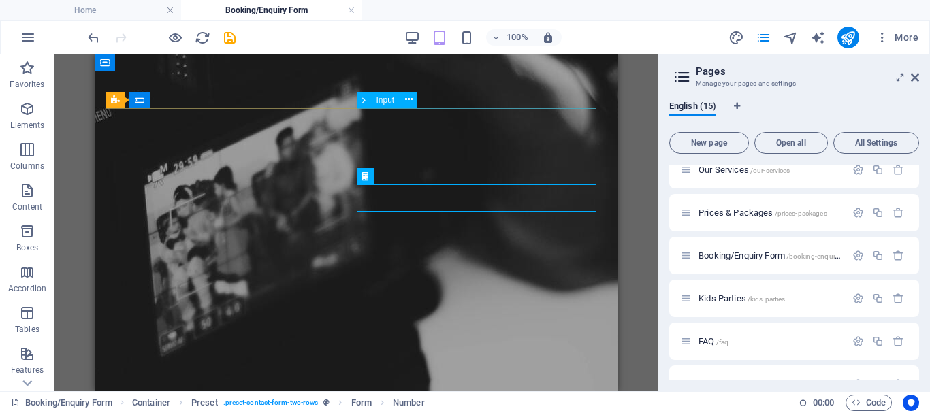
drag, startPoint x: 491, startPoint y: 230, endPoint x: 387, endPoint y: 115, distance: 155.2
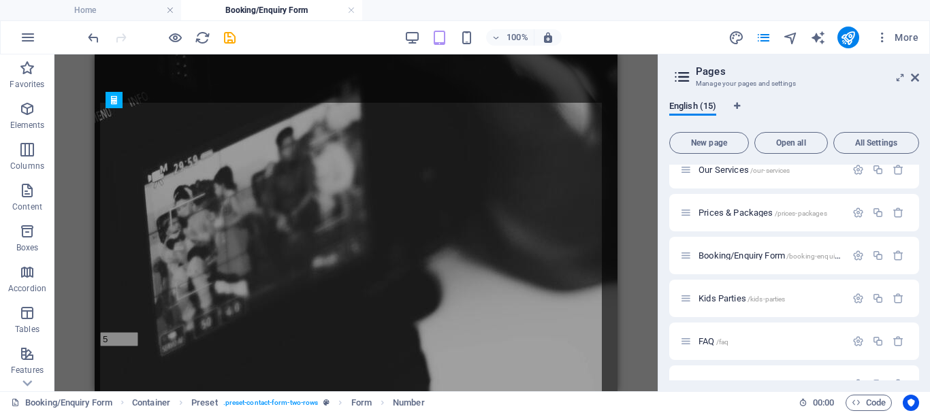
drag, startPoint x: 486, startPoint y: 233, endPoint x: 390, endPoint y: 118, distance: 149.3
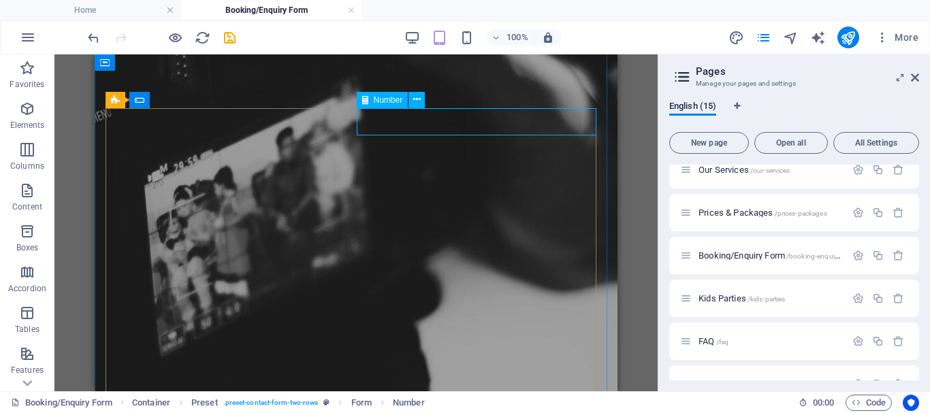
click at [374, 332] on div "5" at bounding box center [356, 339] width 512 height 14
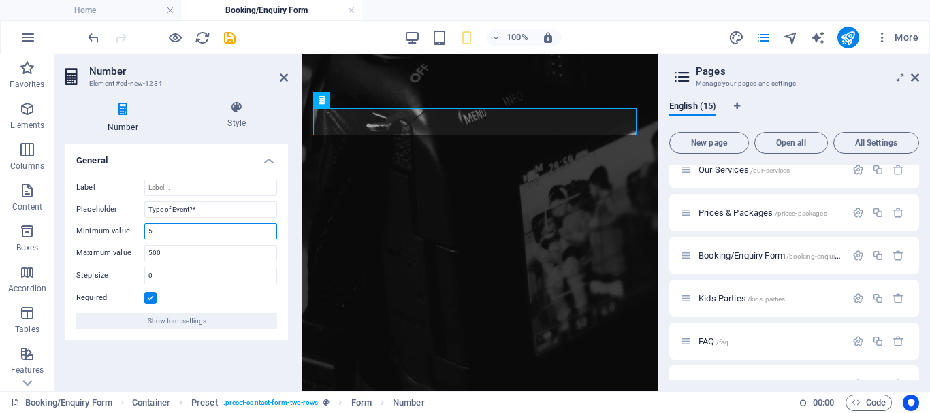
click at [168, 234] on input "5" at bounding box center [210, 231] width 133 height 16
drag, startPoint x: 191, startPoint y: 213, endPoint x: 103, endPoint y: 218, distance: 88.0
click at [103, 218] on div "Label Placeholder Type of Event?* Minimum value 5 Maximum value 500 Step size 0…" at bounding box center [176, 255] width 223 height 172
click at [166, 213] on input "Type of Event?*" at bounding box center [210, 209] width 133 height 16
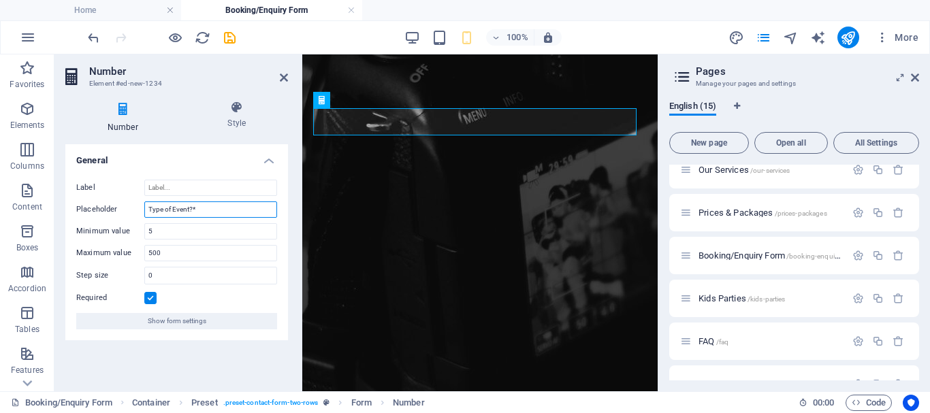
drag, startPoint x: 191, startPoint y: 204, endPoint x: 137, endPoint y: 212, distance: 54.4
click at [137, 212] on div "Placeholder Type of Event?*" at bounding box center [176, 209] width 201 height 16
type input "Phone number*"
click at [233, 181] on input "Label" at bounding box center [210, 188] width 133 height 16
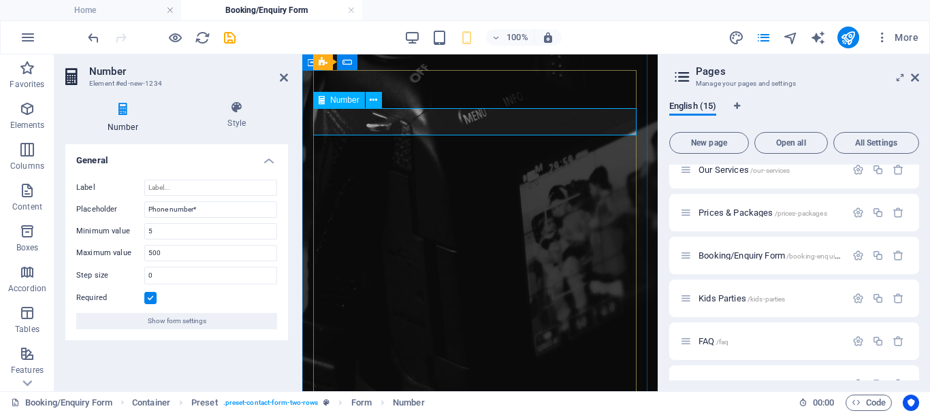
click at [346, 321] on input "5" at bounding box center [327, 328] width 38 height 14
drag, startPoint x: 620, startPoint y: 125, endPoint x: 619, endPoint y: 115, distance: 9.6
click at [346, 321] on input "11" at bounding box center [327, 328] width 38 height 14
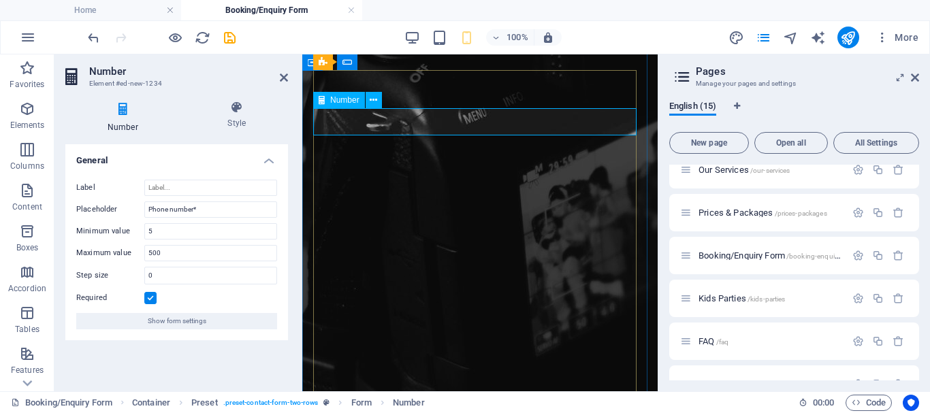
click at [346, 321] on input "12" at bounding box center [327, 328] width 38 height 14
click at [346, 321] on input "13" at bounding box center [327, 328] width 38 height 14
click at [346, 321] on input "14" at bounding box center [327, 328] width 38 height 14
click at [346, 321] on input "13" at bounding box center [327, 328] width 38 height 14
click at [346, 321] on input "12" at bounding box center [327, 328] width 38 height 14
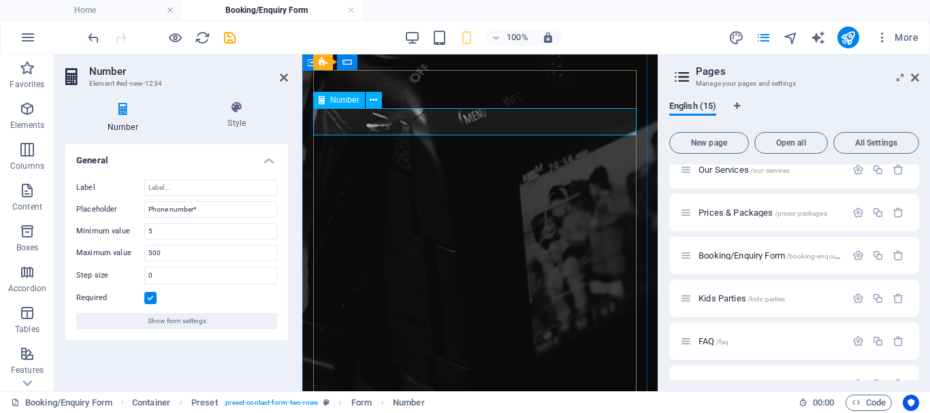
click at [346, 321] on input "11" at bounding box center [327, 328] width 38 height 14
click at [346, 321] on input "10" at bounding box center [327, 328] width 38 height 14
click at [346, 321] on input "9" at bounding box center [327, 328] width 38 height 14
click at [346, 321] on input "8" at bounding box center [327, 328] width 38 height 14
click at [346, 321] on input "7" at bounding box center [327, 328] width 38 height 14
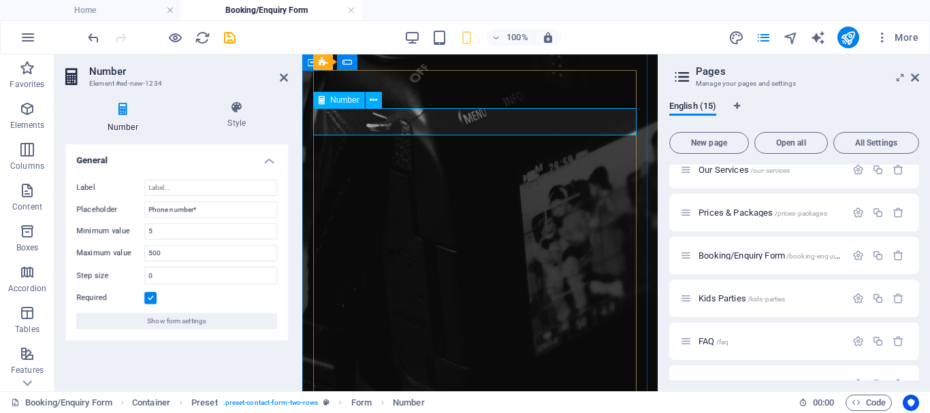
click at [346, 321] on input "6" at bounding box center [327, 328] width 38 height 14
type input "5"
click at [346, 321] on input "5" at bounding box center [327, 328] width 38 height 14
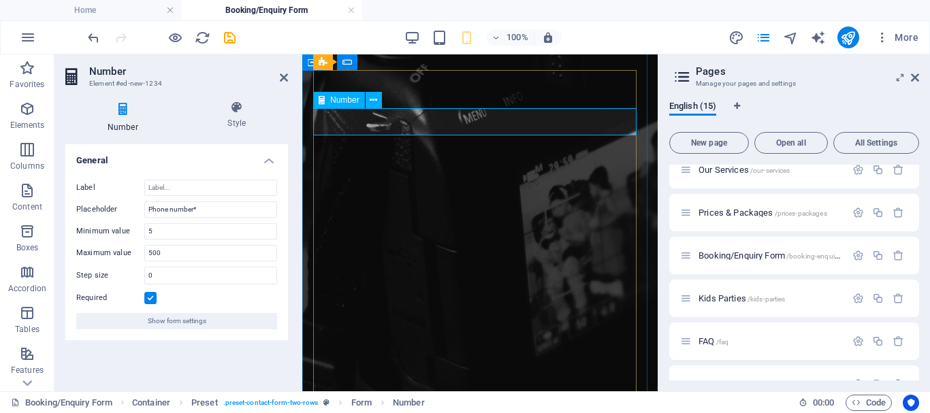
click at [346, 321] on input "5" at bounding box center [327, 328] width 38 height 14
click at [335, 321] on input "5" at bounding box center [327, 328] width 38 height 14
click at [289, 76] on aside "Number Element #ed-new-1234 Number Style General Label Placeholder Phone number…" at bounding box center [178, 222] width 248 height 337
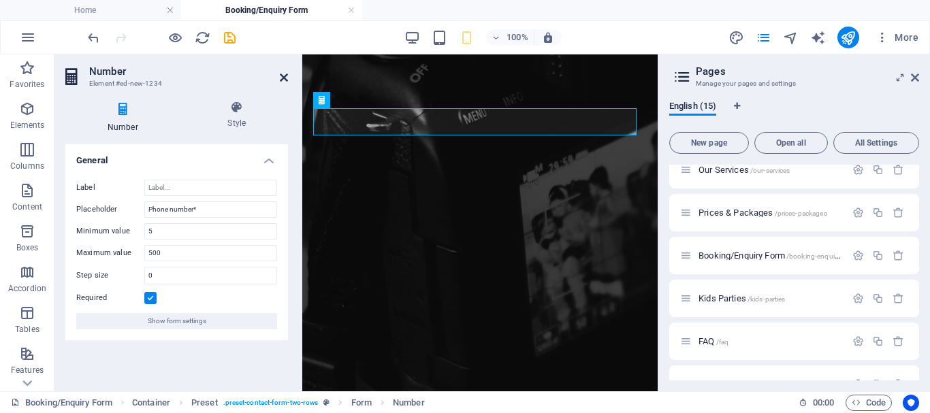
click at [282, 76] on icon at bounding box center [284, 77] width 8 height 11
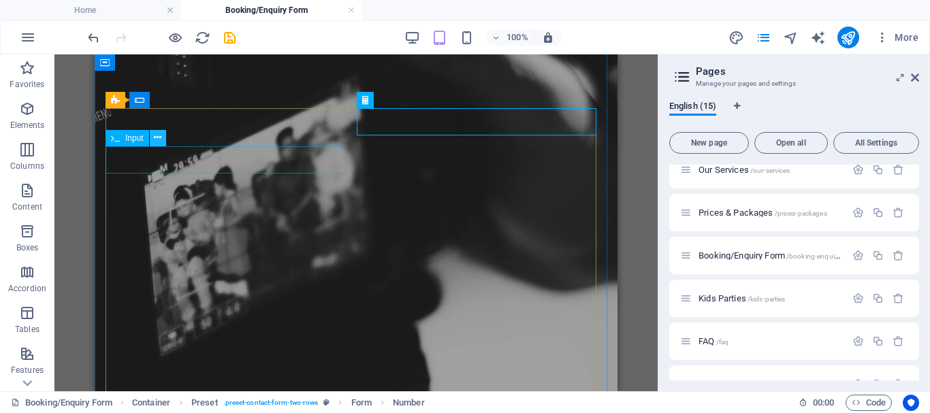
click at [161, 134] on icon at bounding box center [157, 138] width 7 height 14
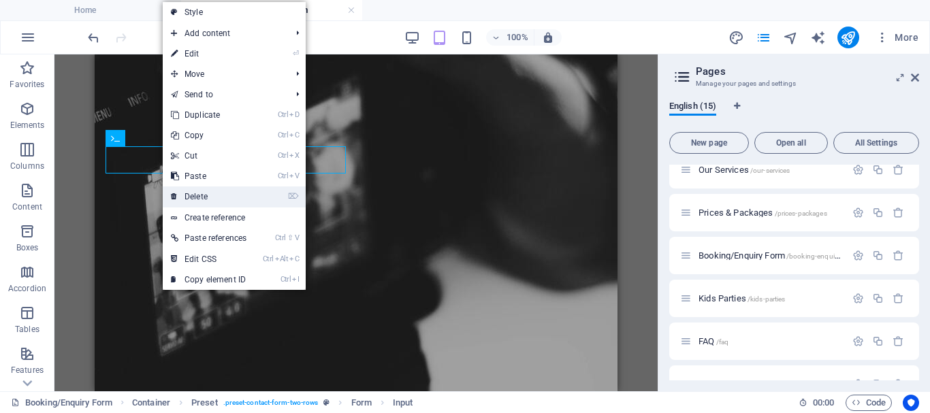
click at [199, 187] on link "⌦ Delete" at bounding box center [209, 196] width 92 height 20
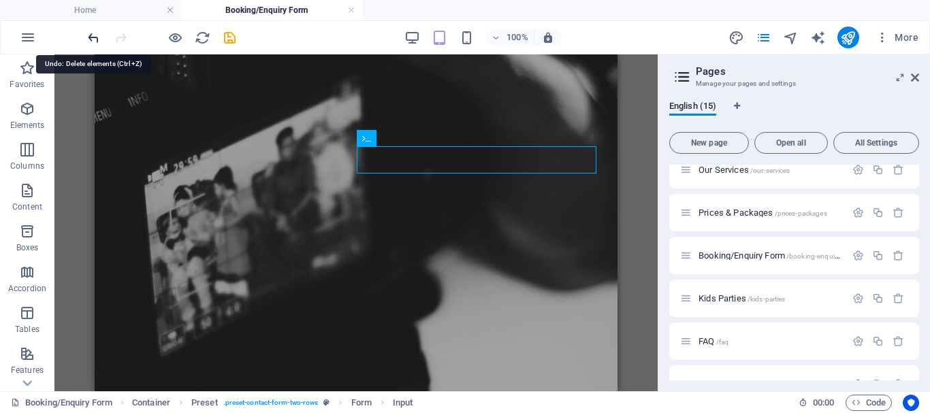
click at [93, 32] on icon "undo" at bounding box center [94, 38] width 16 height 16
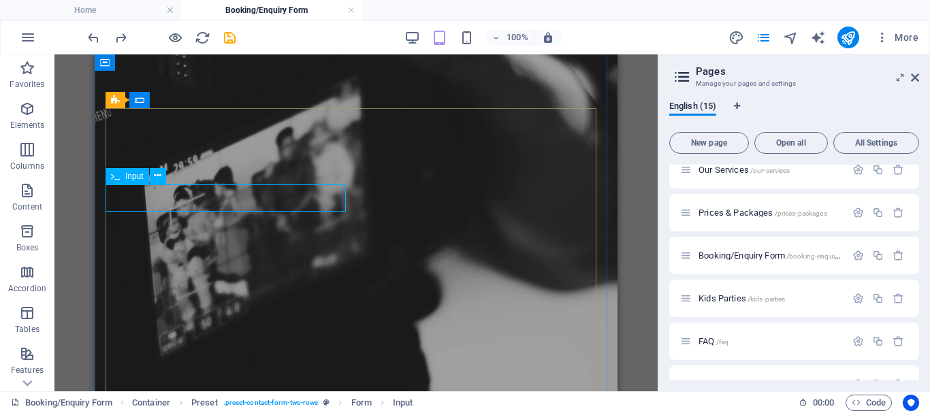
click at [144, 375] on div at bounding box center [356, 382] width 512 height 14
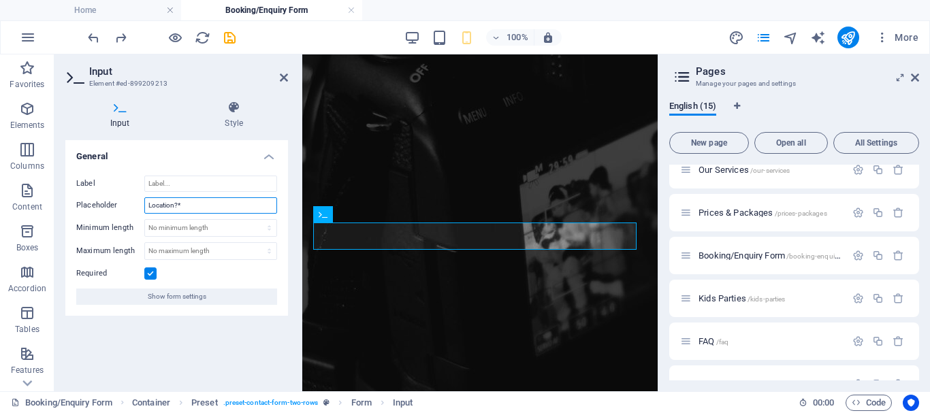
drag, startPoint x: 176, startPoint y: 206, endPoint x: 131, endPoint y: 198, distance: 45.5
click at [131, 198] on div "Placeholder Location?*" at bounding box center [176, 205] width 201 height 16
type input "Type of event?*"
click at [280, 76] on icon at bounding box center [284, 77] width 8 height 11
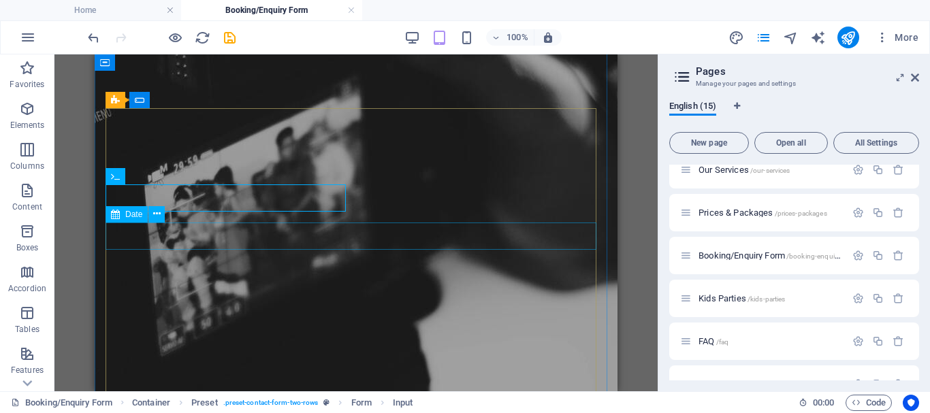
click at [176, 404] on div at bounding box center [356, 411] width 512 height 14
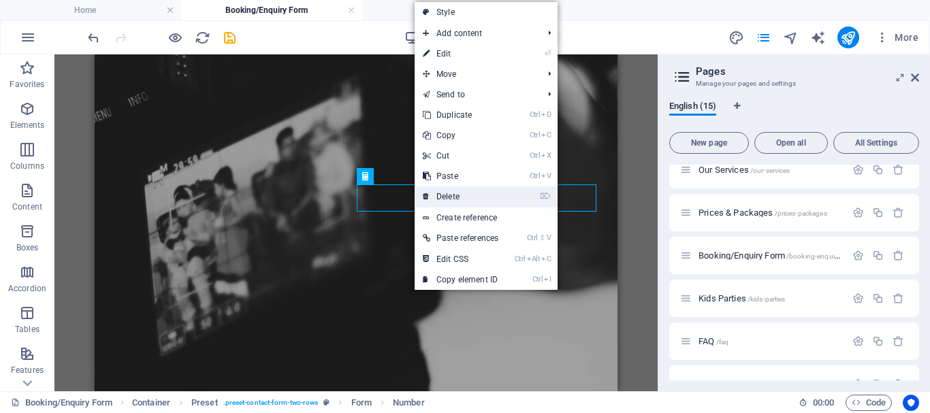
click at [444, 195] on link "⌦ Delete" at bounding box center [460, 196] width 92 height 20
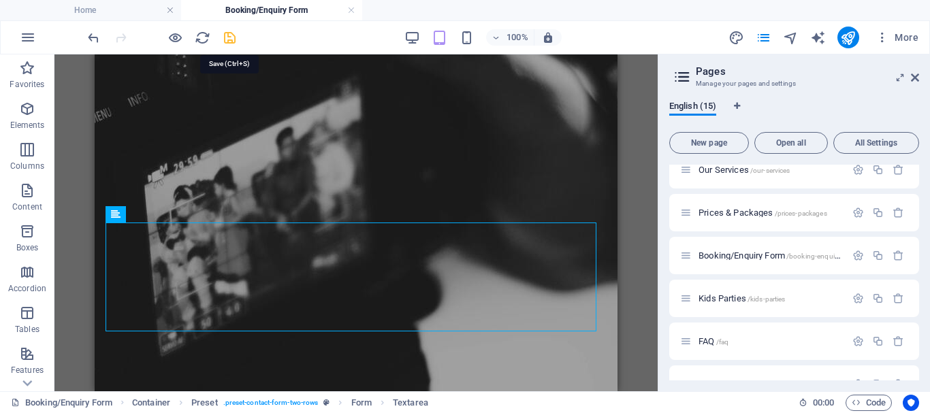
click at [234, 35] on icon "save" at bounding box center [230, 38] width 16 height 16
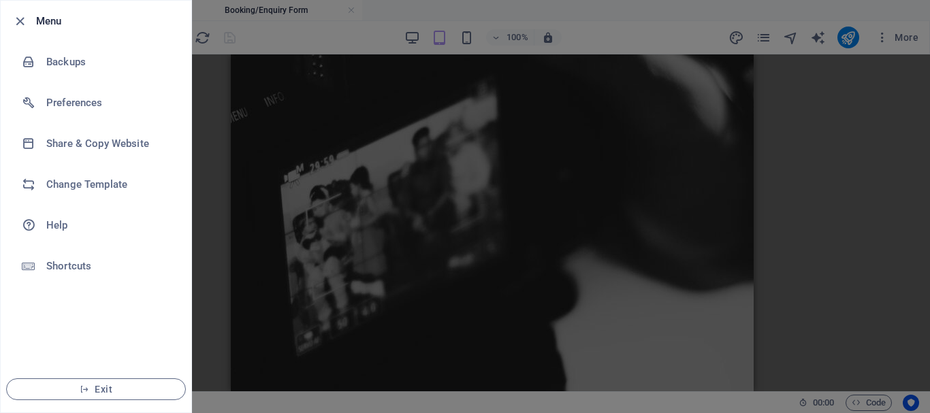
click at [26, 25] on icon "button" at bounding box center [20, 22] width 16 height 16
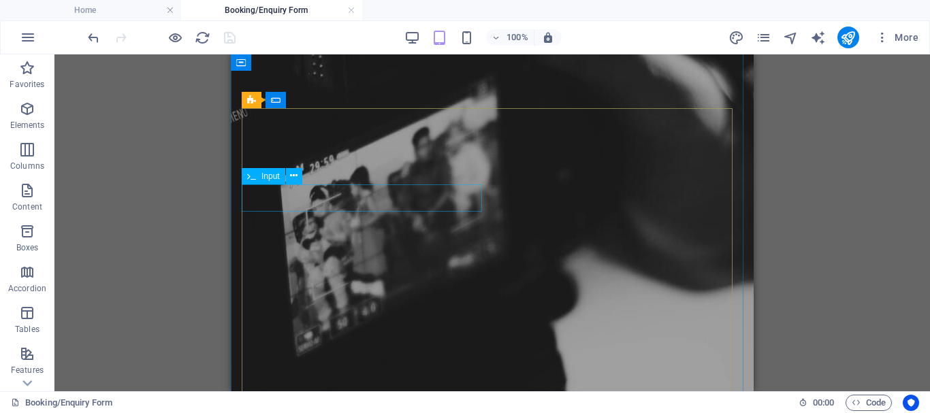
click at [293, 375] on div at bounding box center [492, 382] width 512 height 14
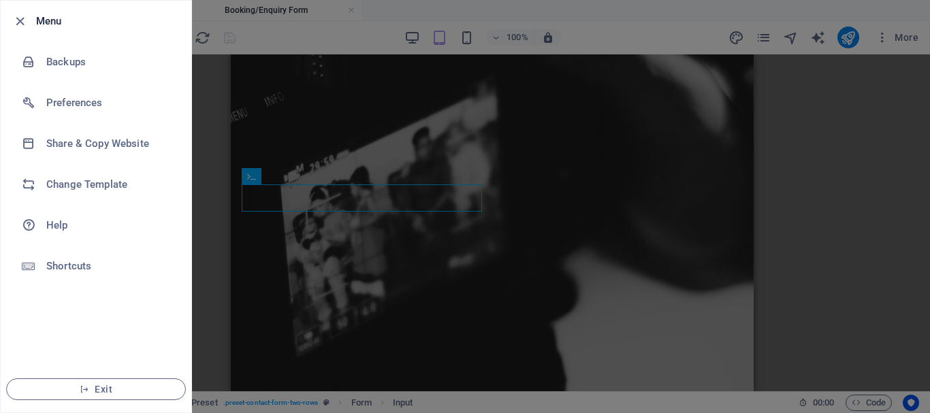
click at [353, 80] on div at bounding box center [465, 206] width 930 height 413
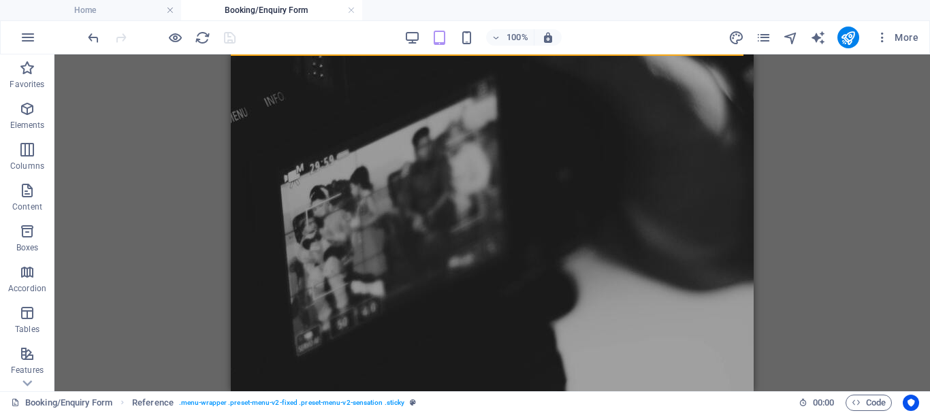
drag, startPoint x: 583, startPoint y: 134, endPoint x: 353, endPoint y: 80, distance: 237.1
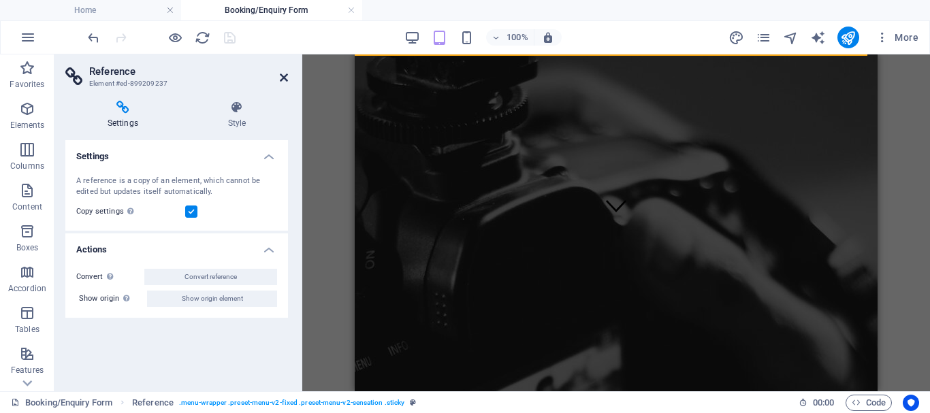
click at [282, 72] on icon at bounding box center [284, 77] width 8 height 11
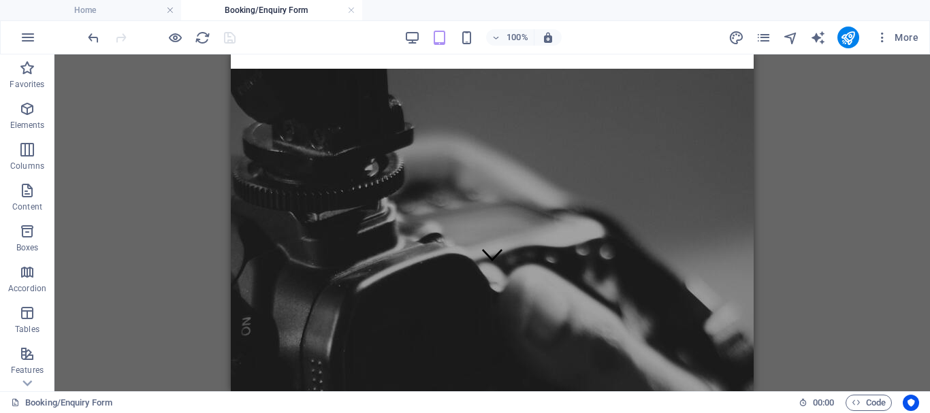
scroll to position [278, 0]
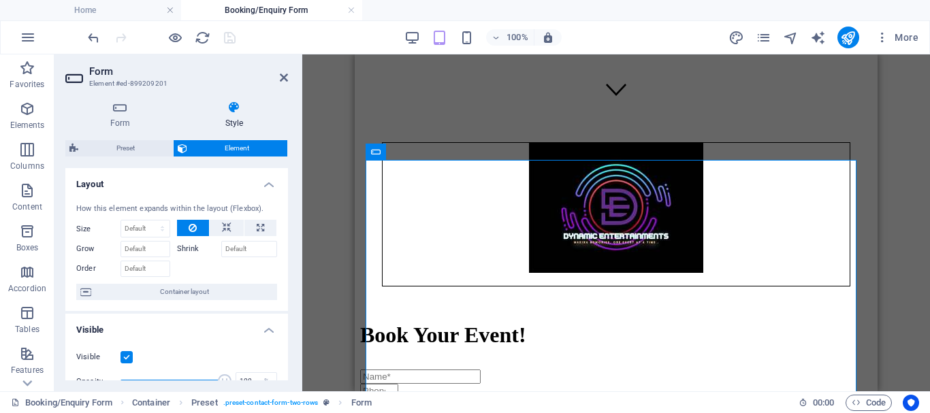
drag, startPoint x: 288, startPoint y: 213, endPoint x: 286, endPoint y: 239, distance: 25.9
click at [286, 239] on div "Form Style General Title Define a name for the form. General form Messages Succ…" at bounding box center [176, 241] width 244 height 302
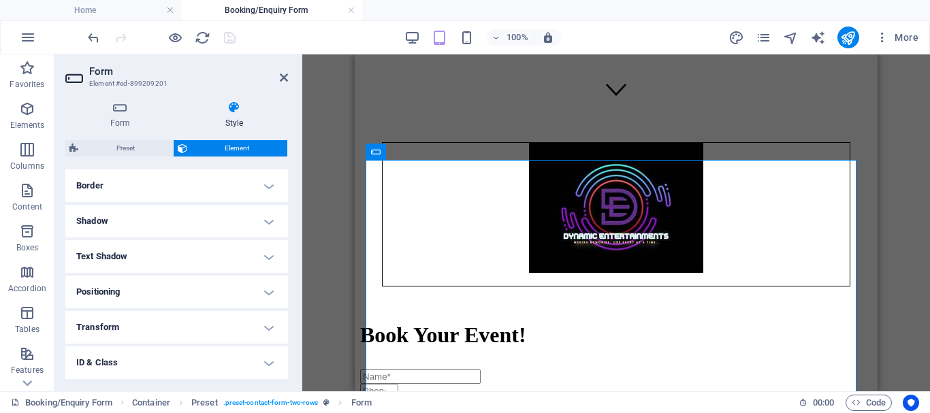
scroll to position [363, 0]
click at [261, 282] on h4 "ID & Class" at bounding box center [176, 293] width 223 height 33
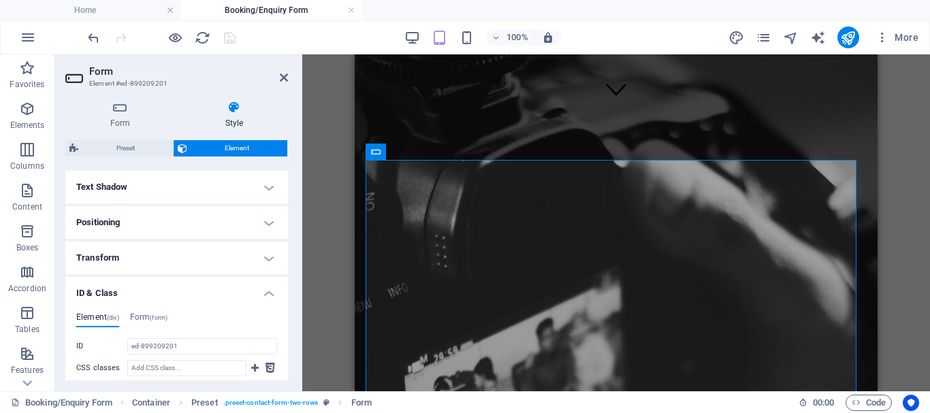
click at [261, 282] on h4 "ID & Class" at bounding box center [176, 289] width 223 height 25
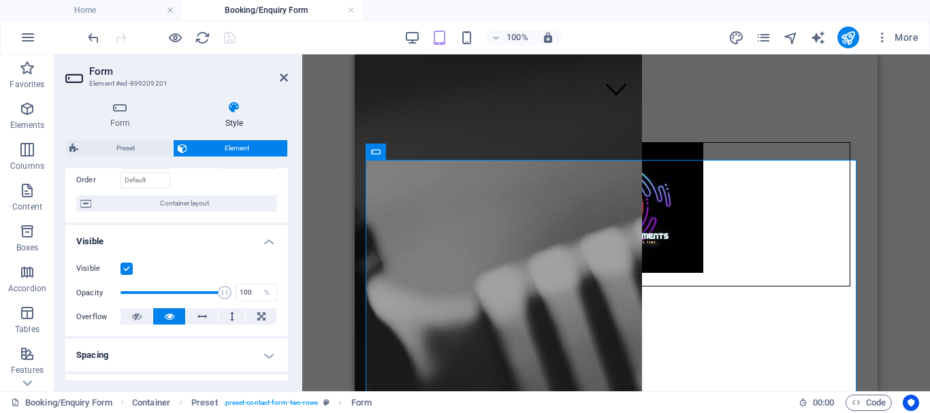
scroll to position [0, 0]
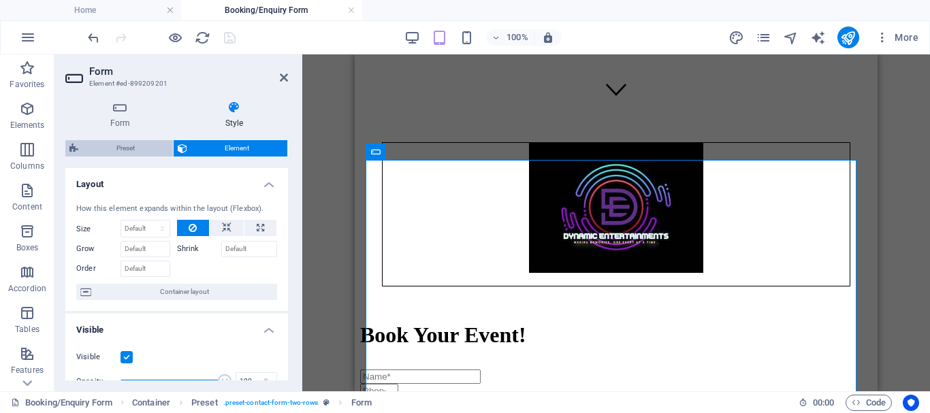
click at [110, 149] on span "Preset" at bounding box center [125, 148] width 86 height 16
select select "px"
select select "rem"
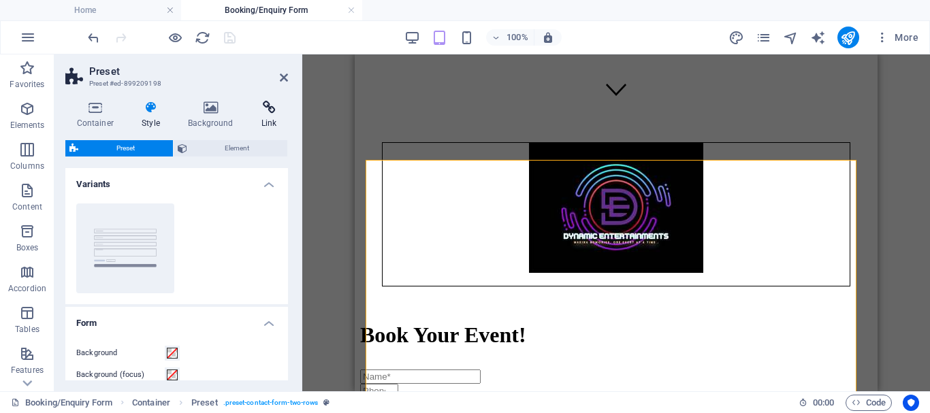
click at [272, 108] on icon at bounding box center [269, 108] width 38 height 14
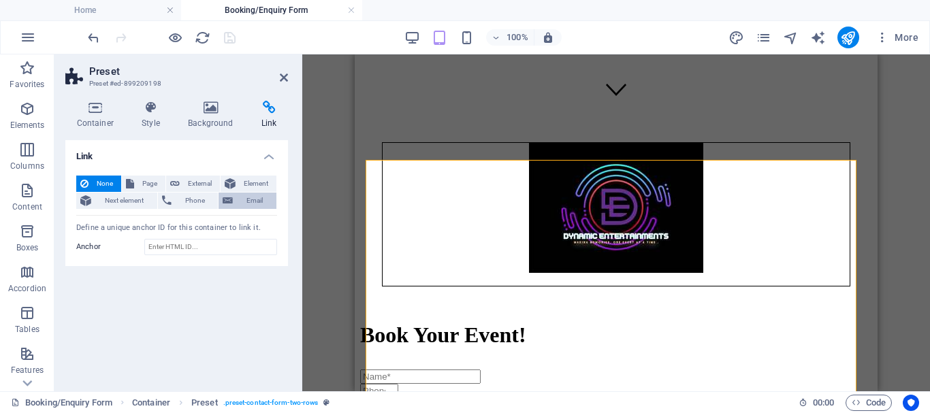
click at [259, 195] on span "Email" at bounding box center [254, 201] width 35 height 16
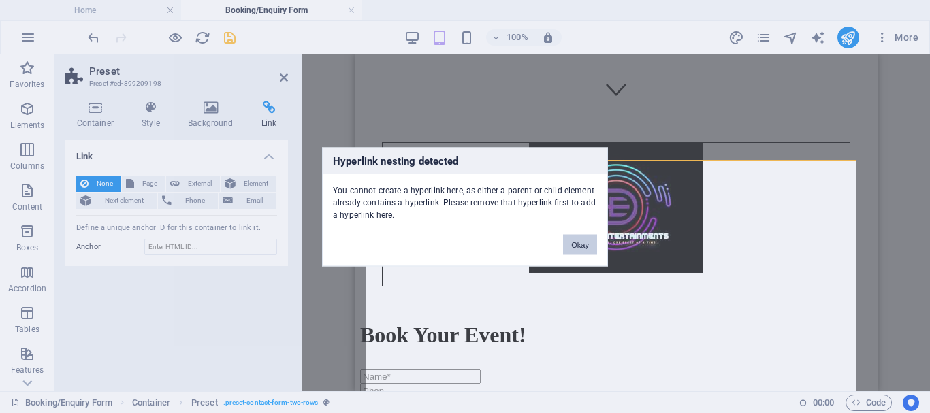
click at [585, 244] on button "Okay" at bounding box center [580, 244] width 34 height 20
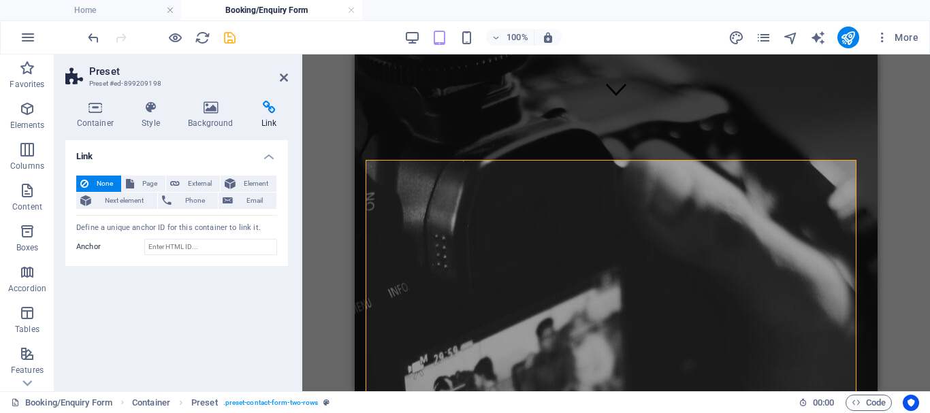
click at [272, 157] on h4 "Link" at bounding box center [176, 152] width 223 height 25
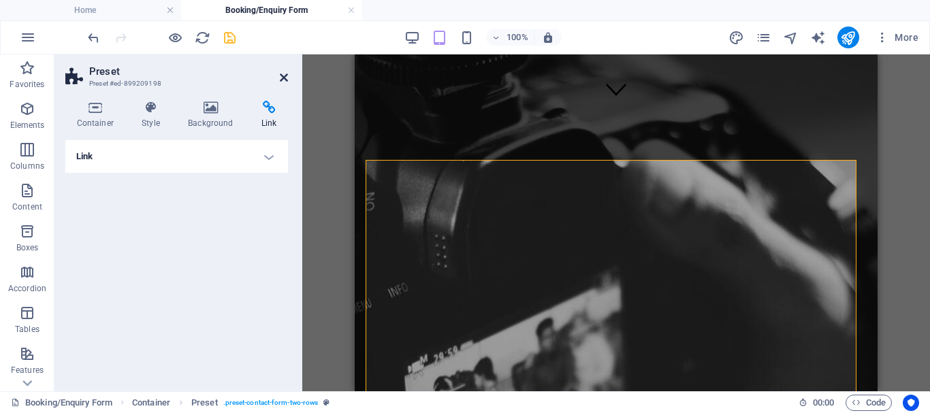
click at [287, 80] on icon at bounding box center [284, 77] width 8 height 11
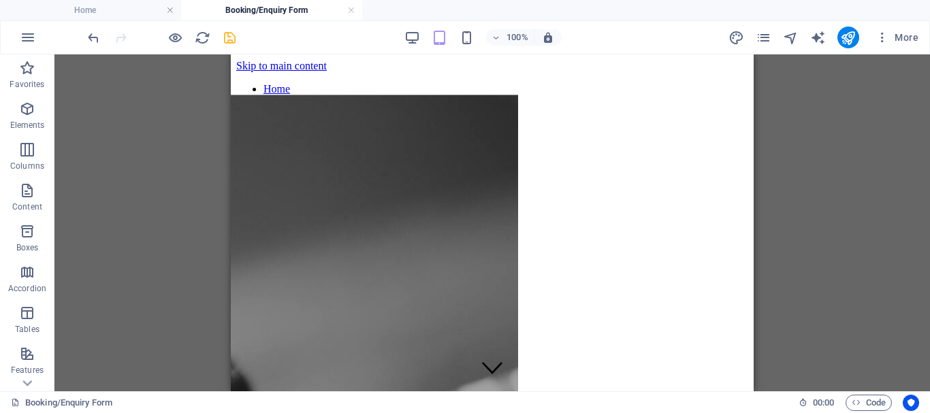
scroll to position [69, 0]
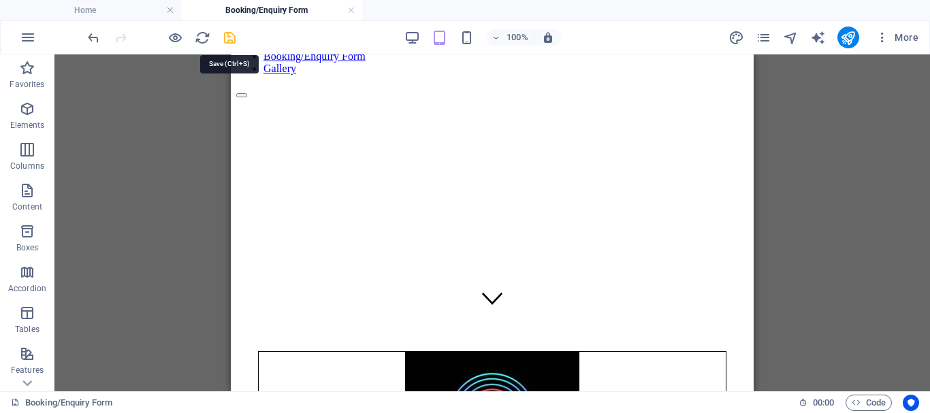
click at [225, 33] on icon "save" at bounding box center [230, 38] width 16 height 16
click at [791, 36] on icon "navigator" at bounding box center [791, 38] width 16 height 16
select select "16910833-en"
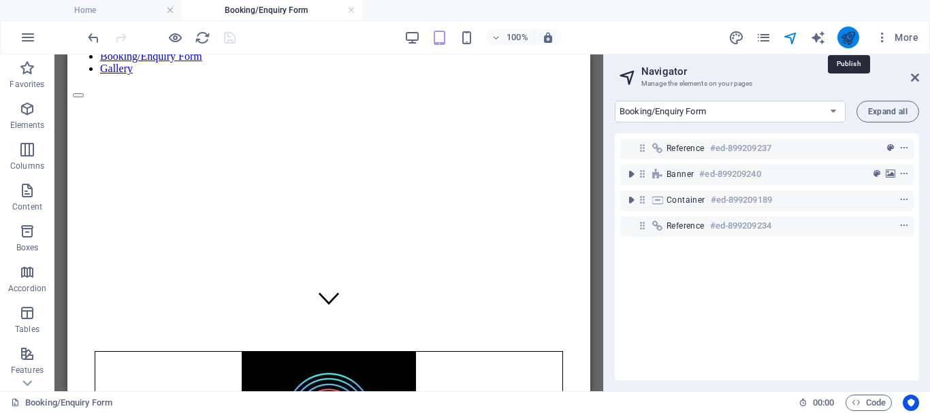
click at [852, 33] on icon "publish" at bounding box center [848, 38] width 16 height 16
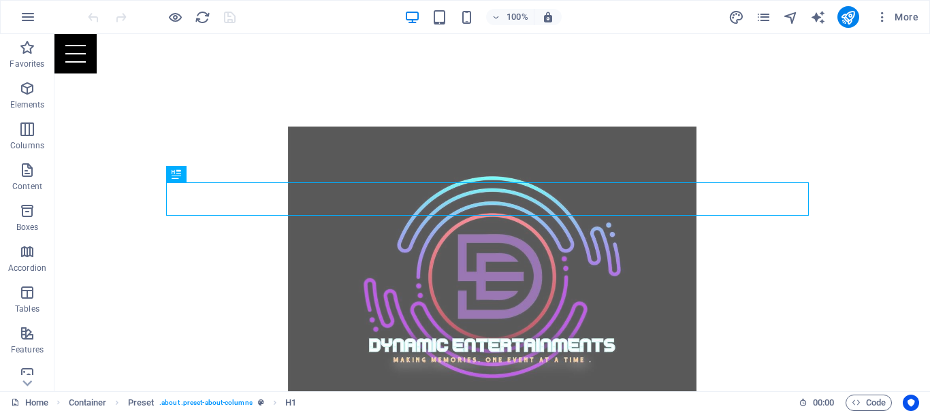
scroll to position [413, 0]
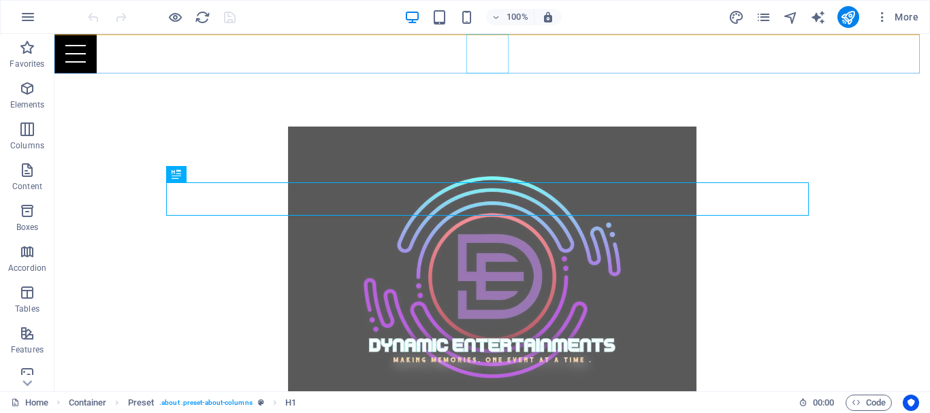
click at [477, 57] on div at bounding box center [491, 53] width 875 height 39
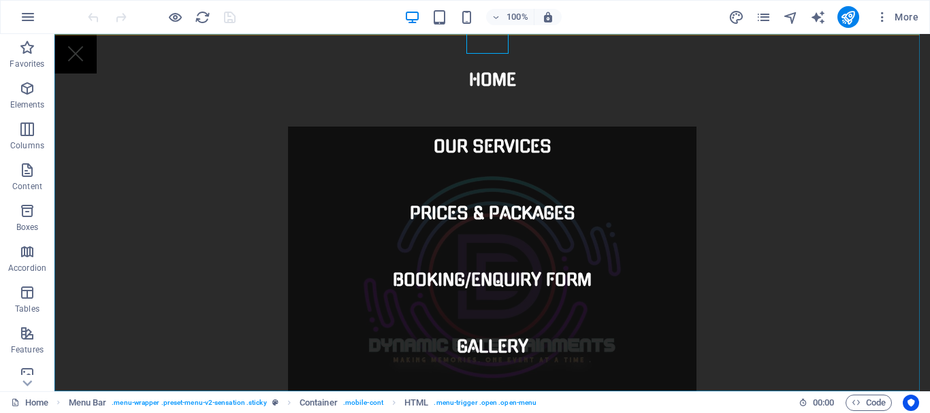
click at [477, 57] on nav "Home Our Services Prices & Packages Booking/Enquiry Form Gallery" at bounding box center [491, 212] width 875 height 357
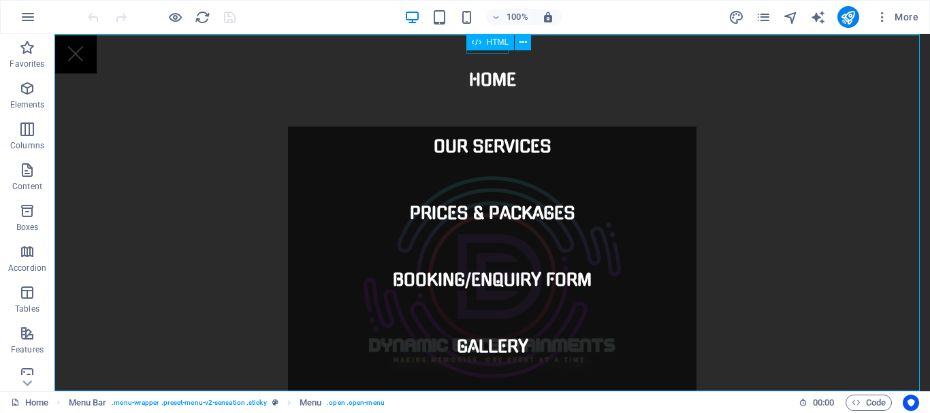
click at [482, 48] on div "HTML" at bounding box center [490, 42] width 48 height 16
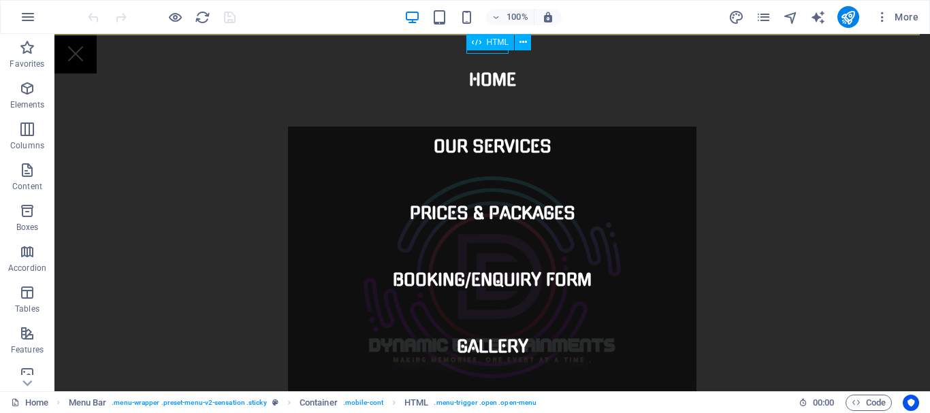
click at [97, 51] on div at bounding box center [75, 53] width 42 height 39
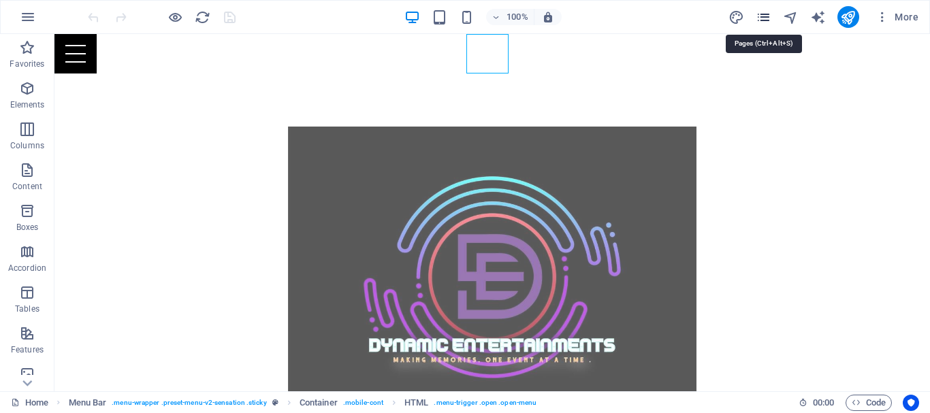
click at [761, 12] on icon "pages" at bounding box center [763, 18] width 16 height 16
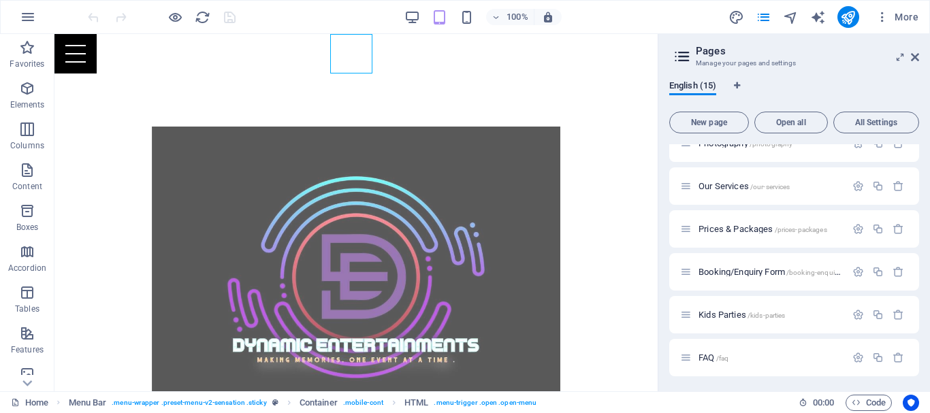
scroll to position [181, 0]
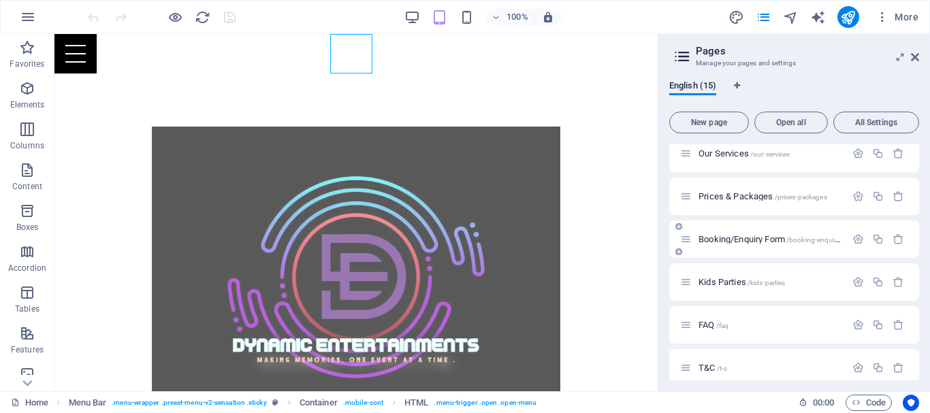
click at [717, 237] on span "Booking/Enquiry Form /booking-enquiry-form" at bounding box center [777, 239] width 159 height 10
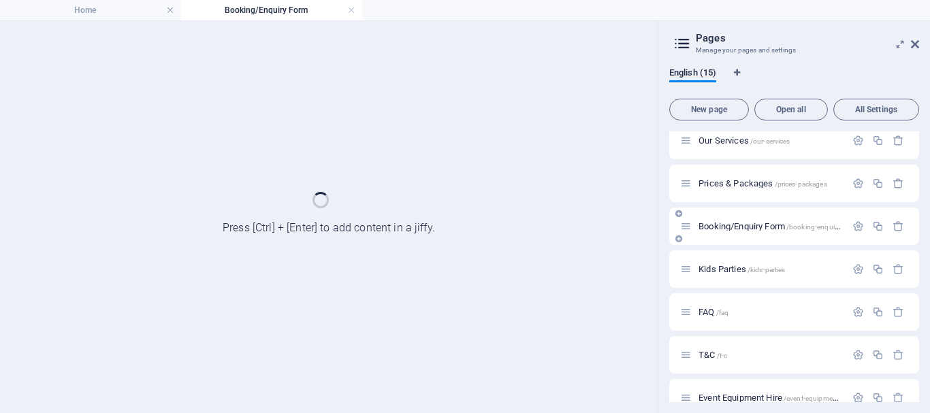
click at [717, 237] on div "Booking/Enquiry Form /booking-enquiry-form" at bounding box center [794, 226] width 250 height 37
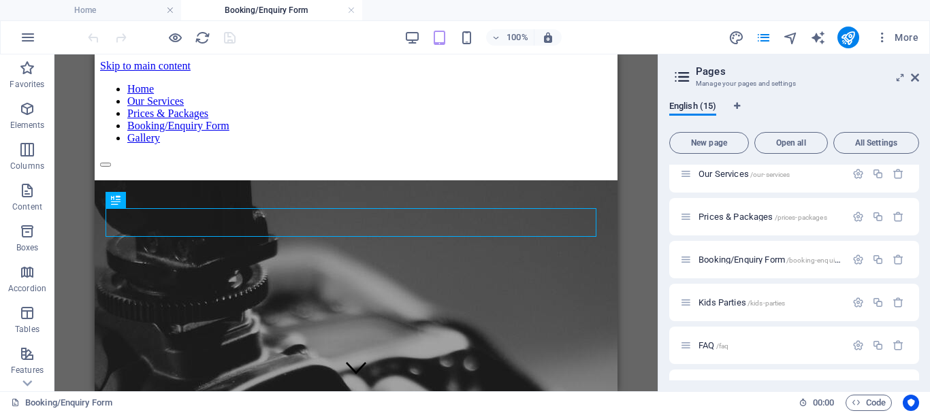
scroll to position [195, 0]
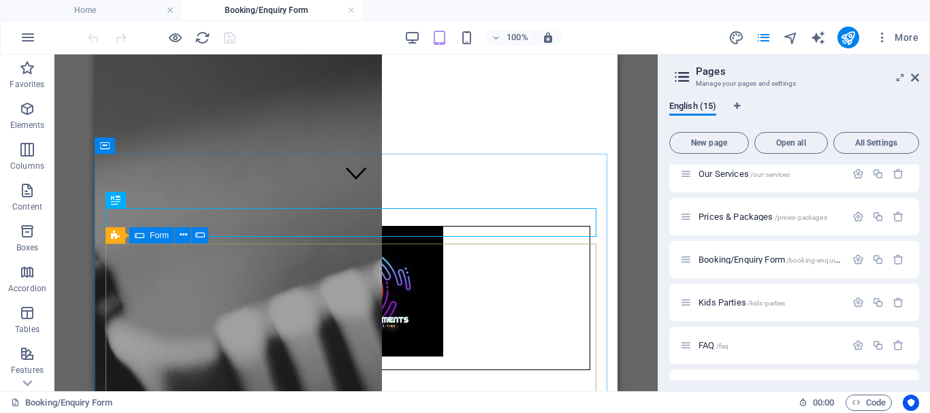
click at [152, 233] on span "Form" at bounding box center [159, 235] width 19 height 8
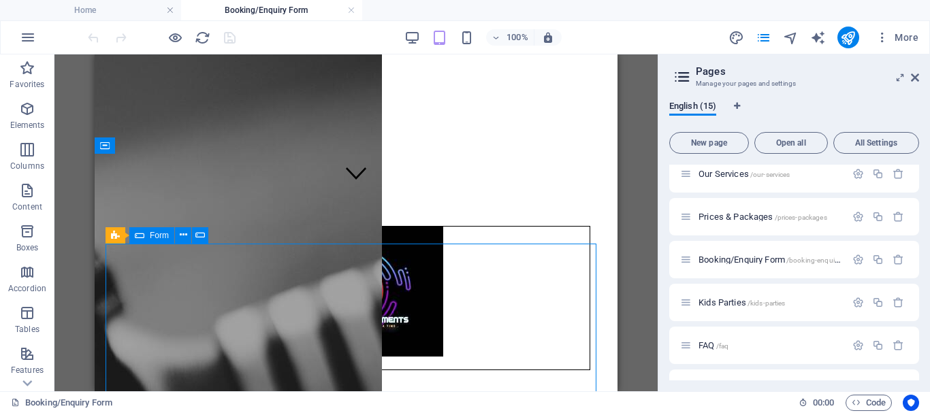
click at [152, 233] on span "Form" at bounding box center [159, 235] width 19 height 8
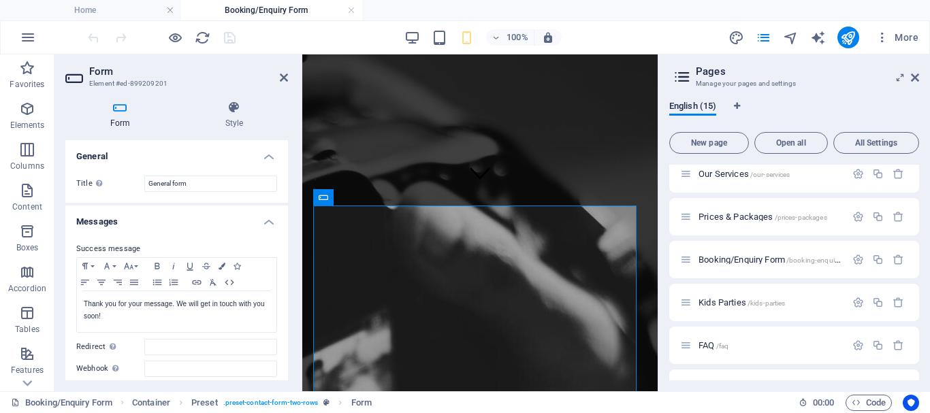
drag, startPoint x: 283, startPoint y: 175, endPoint x: 283, endPoint y: 191, distance: 15.7
click at [283, 191] on div "Title Define a name for the form. General form" at bounding box center [176, 184] width 223 height 38
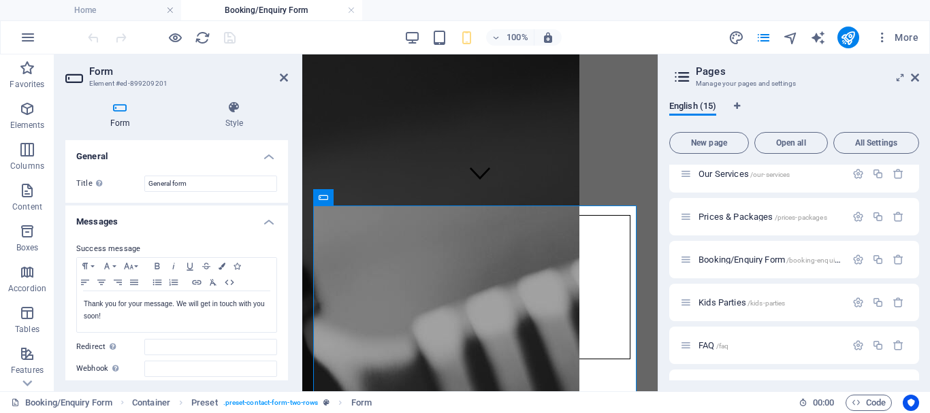
drag, startPoint x: 283, startPoint y: 152, endPoint x: 285, endPoint y: 199, distance: 47.7
click at [285, 199] on div "General Title Define a name for the form. General form Messages Success message…" at bounding box center [176, 260] width 223 height 240
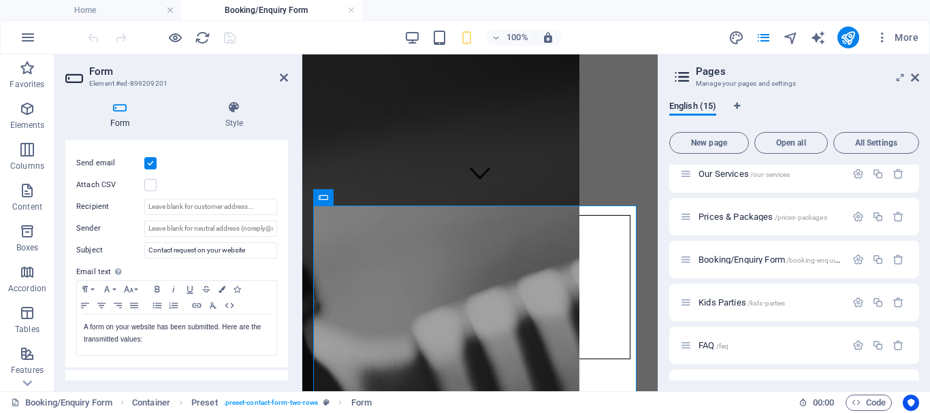
scroll to position [373, 0]
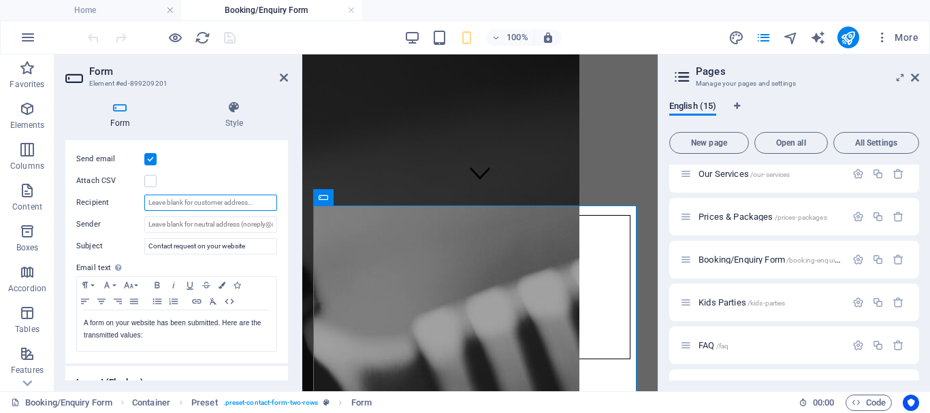
click at [179, 199] on input "Recipient" at bounding box center [210, 203] width 133 height 16
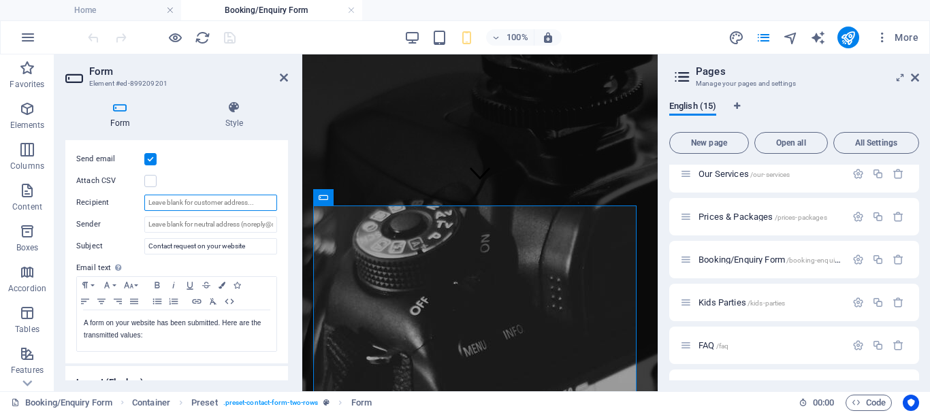
click at [201, 201] on input "Recipient" at bounding box center [210, 203] width 133 height 16
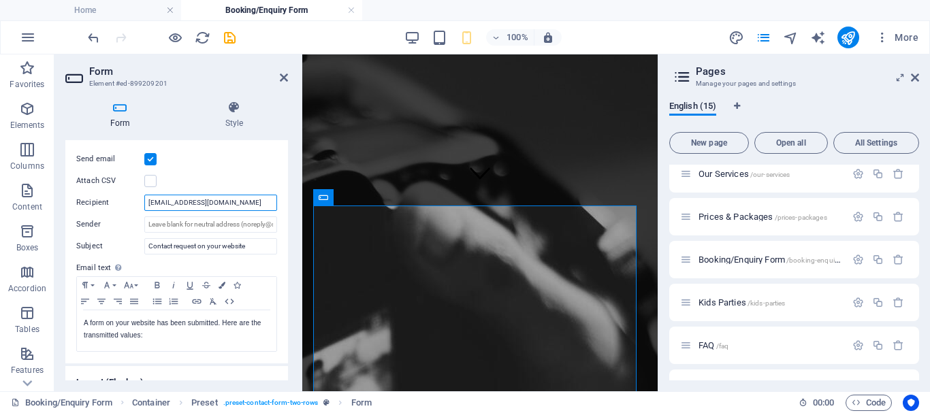
click at [236, 205] on input "info@dynamic-entertainment.co.uk" at bounding box center [210, 203] width 133 height 16
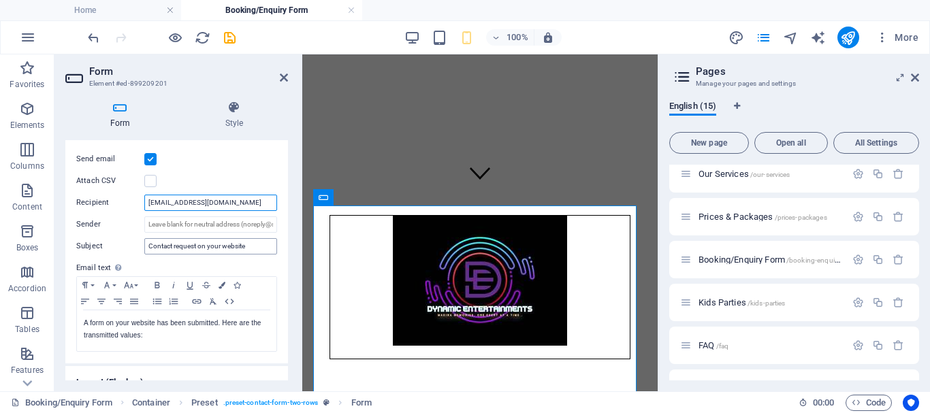
type input "[EMAIL_ADDRESS][DOMAIN_NAME]"
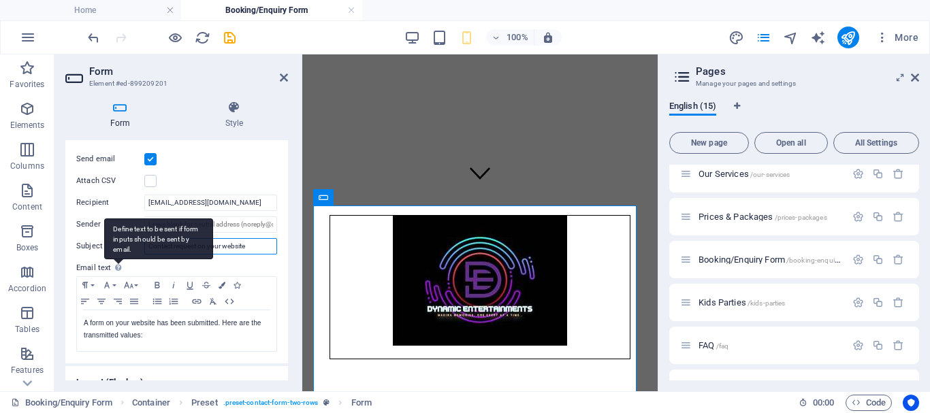
drag, startPoint x: 250, startPoint y: 246, endPoint x: 114, endPoint y: 257, distance: 136.5
click at [114, 257] on div "Send email Attach CSV Recipient info@dynamic-entertainments.co.uk Sender Subjec…" at bounding box center [176, 251] width 223 height 223
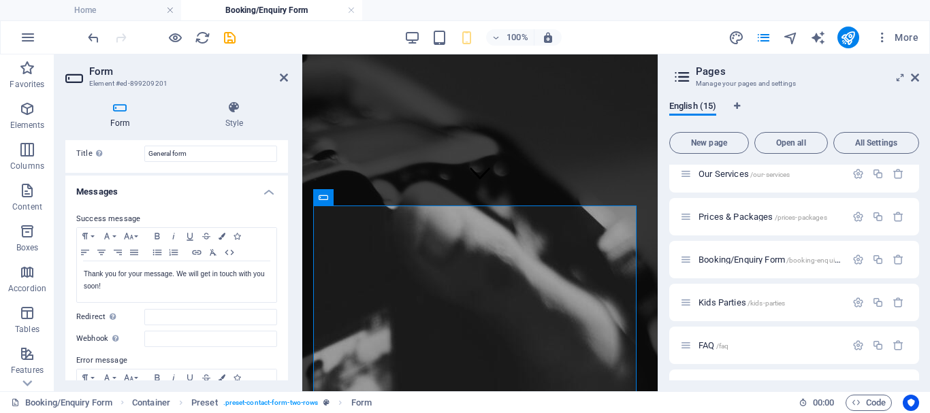
scroll to position [34, 0]
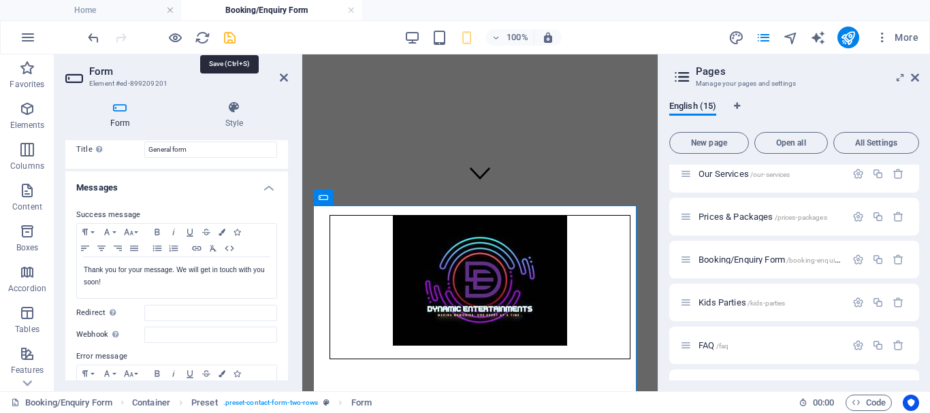
type input "Website Contact form"
click at [225, 39] on icon "save" at bounding box center [230, 38] width 16 height 16
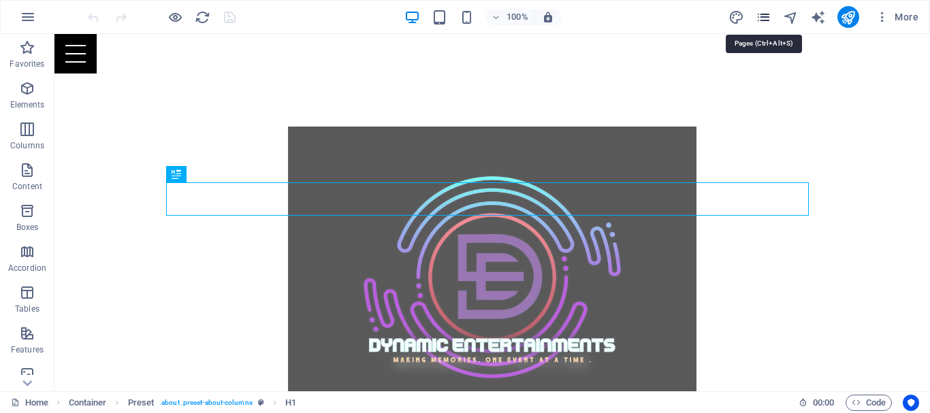
click at [760, 19] on icon "pages" at bounding box center [763, 18] width 16 height 16
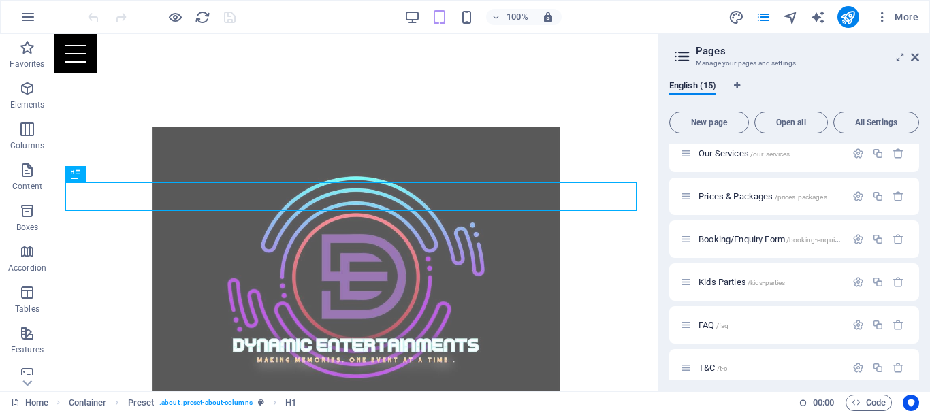
scroll to position [198, 0]
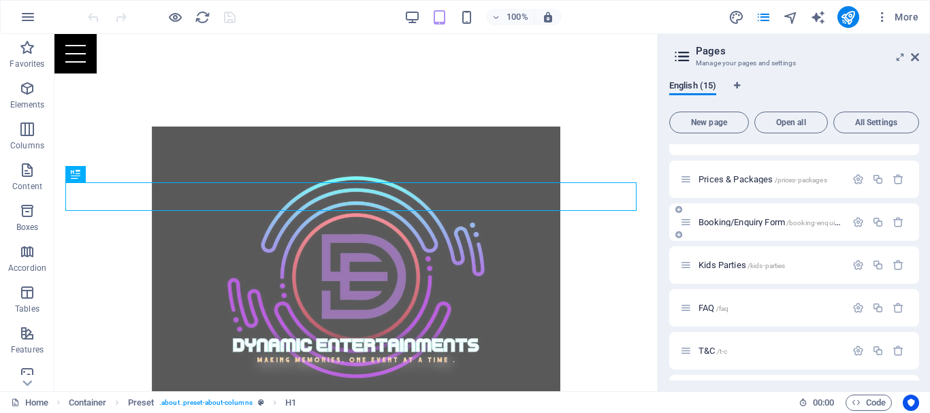
click at [711, 225] on span "Booking/Enquiry Form /booking-enquiry-form" at bounding box center [777, 222] width 159 height 10
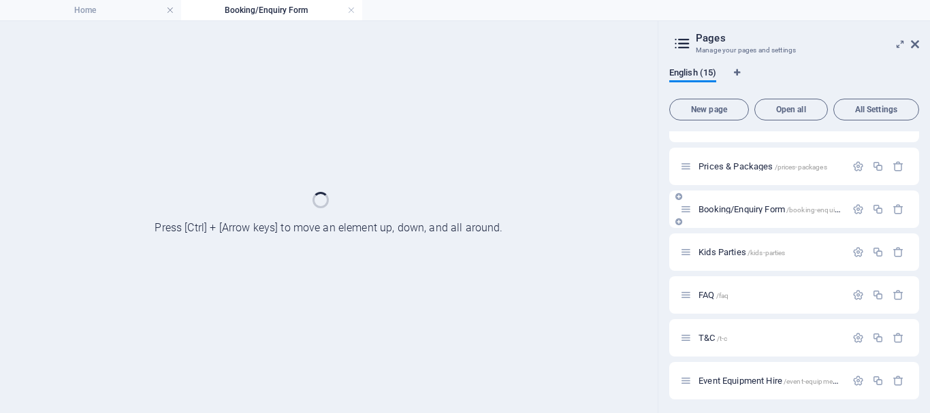
click at [711, 225] on div "Booking/Enquiry Form /booking-enquiry-form" at bounding box center [794, 209] width 250 height 37
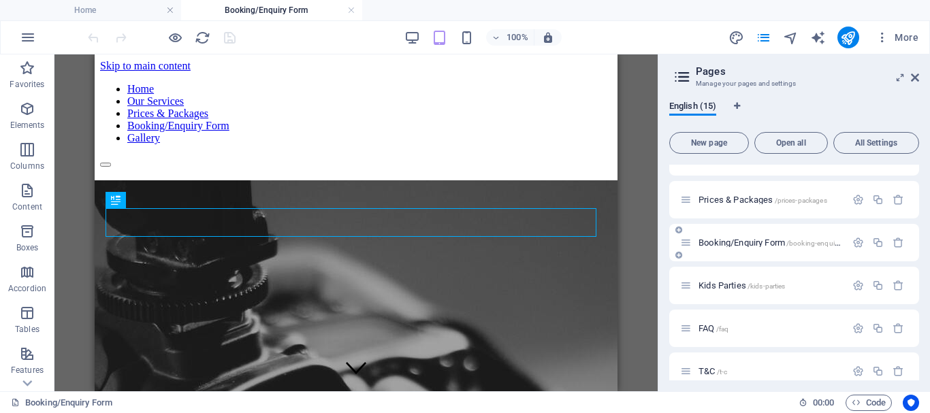
scroll to position [195, 0]
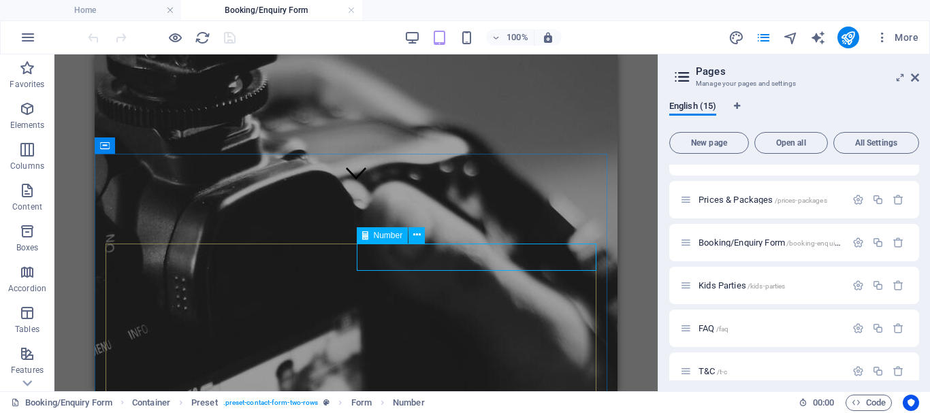
click at [385, 237] on span "Number" at bounding box center [388, 235] width 29 height 8
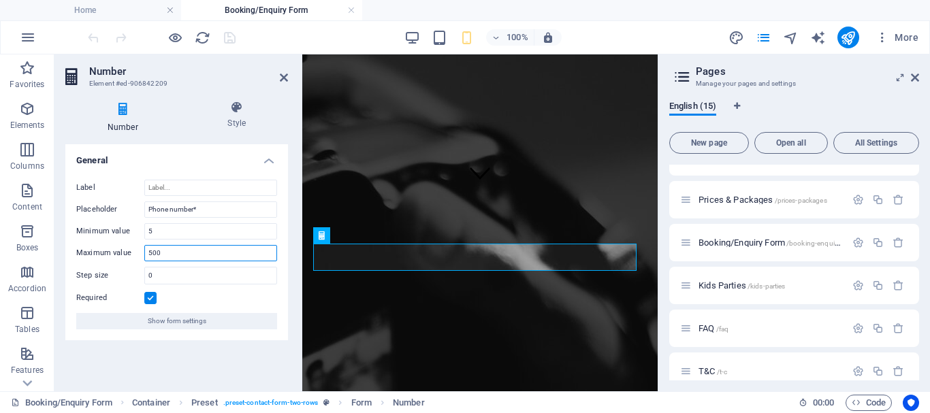
click at [167, 246] on input "500" at bounding box center [210, 253] width 133 height 16
type input "5"
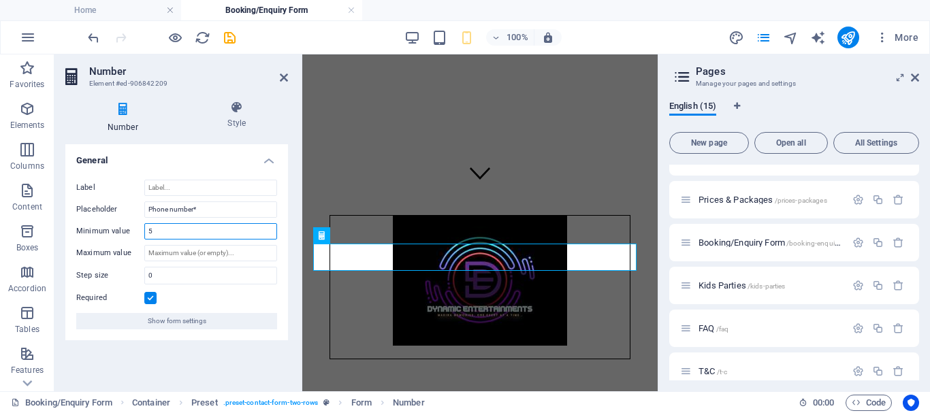
click at [184, 229] on input "5" at bounding box center [210, 231] width 133 height 16
click at [239, 347] on div "General Label Placeholder Phone number* Minimum value Maximum value Step size 0…" at bounding box center [176, 262] width 223 height 236
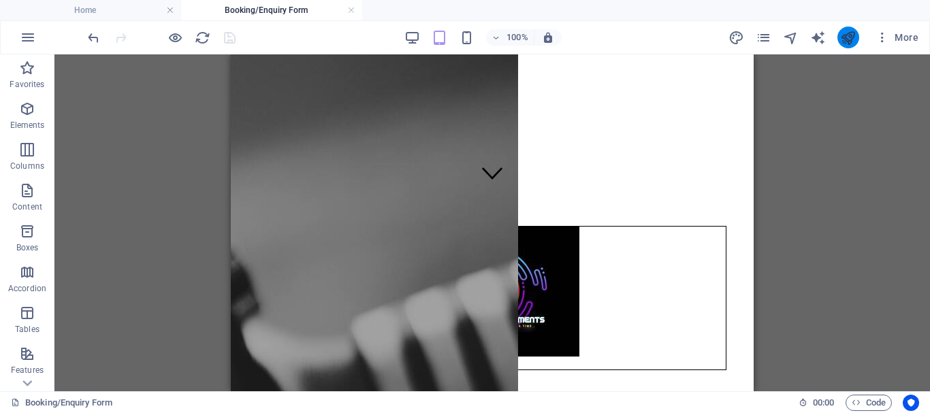
click at [839, 35] on button "publish" at bounding box center [848, 38] width 22 height 22
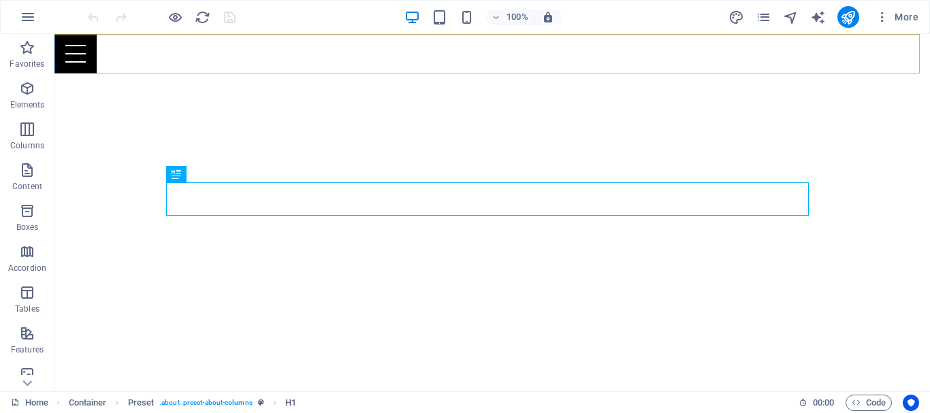
scroll to position [413, 0]
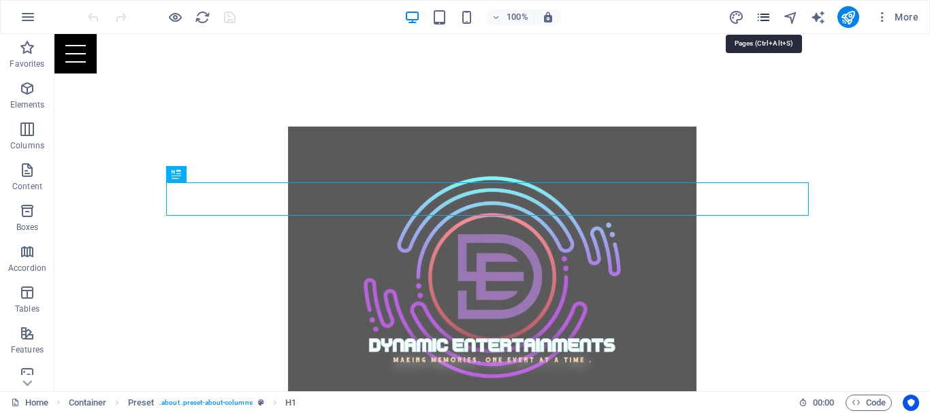
click at [764, 14] on icon "pages" at bounding box center [763, 18] width 16 height 16
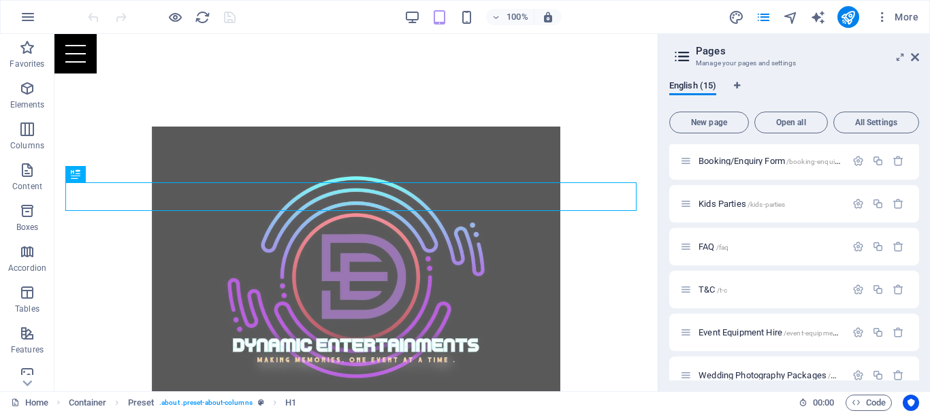
scroll to position [250, 0]
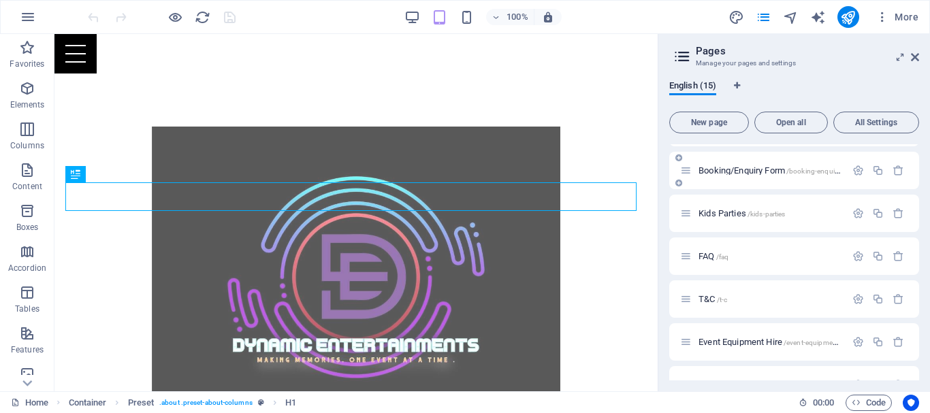
click at [715, 176] on div "Booking/Enquiry Form /booking-enquiry-form" at bounding box center [762, 171] width 165 height 16
click at [719, 173] on span "Booking/Enquiry Form /booking-enquiry-form" at bounding box center [777, 170] width 159 height 10
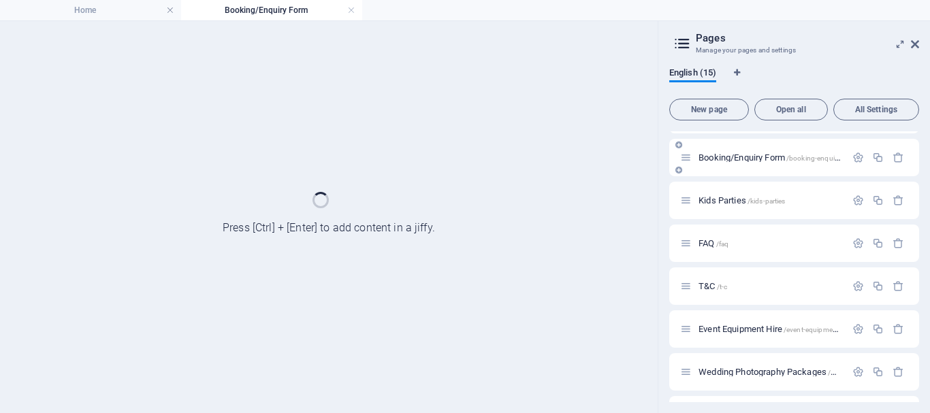
click at [719, 173] on div "Booking/Enquiry Form /booking-enquiry-form" at bounding box center [794, 157] width 250 height 37
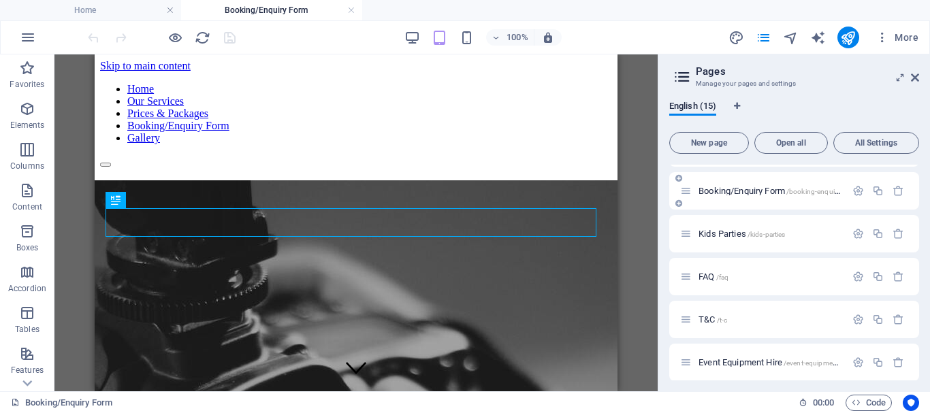
scroll to position [195, 0]
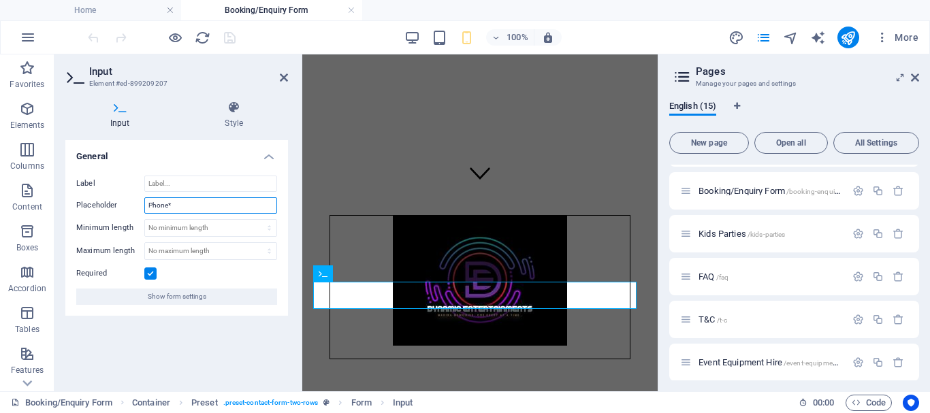
drag, startPoint x: 166, startPoint y: 204, endPoint x: 138, endPoint y: 201, distance: 28.1
click at [138, 201] on div "Placeholder Phone*" at bounding box center [176, 205] width 201 height 16
type input "Location*"
click at [199, 351] on div "General Label Placeholder Location* Minimum length No minimum length chars Maxi…" at bounding box center [176, 260] width 223 height 240
click at [285, 73] on icon at bounding box center [284, 77] width 8 height 11
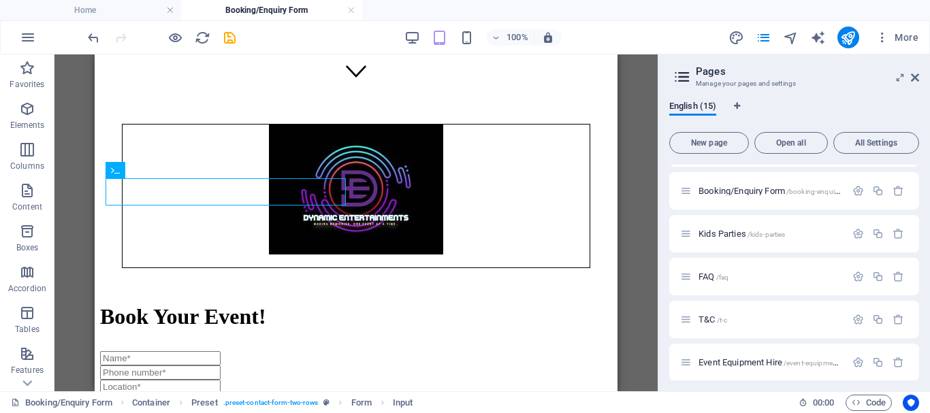
scroll to position [322, 0]
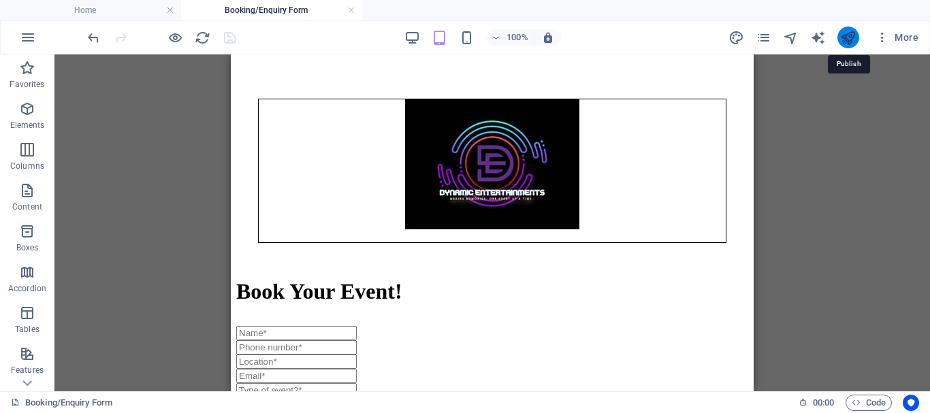
click at [851, 30] on icon "publish" at bounding box center [848, 38] width 16 height 16
